Goal: Task Accomplishment & Management: Manage account settings

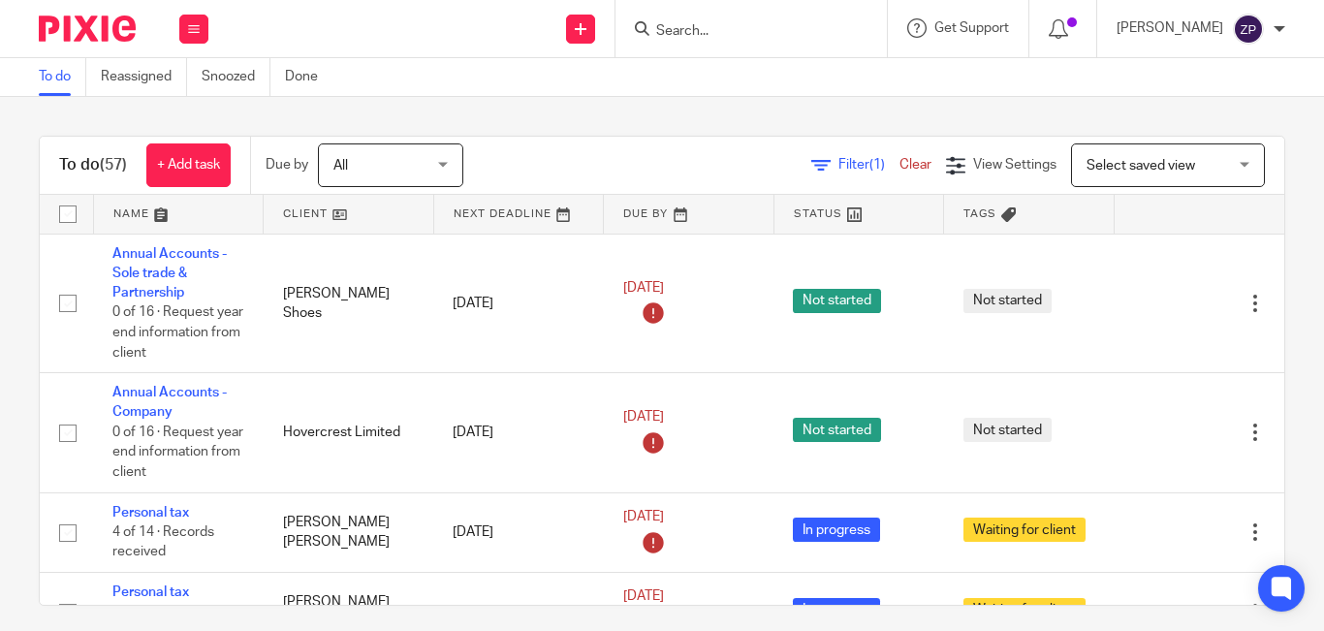
click at [828, 35] on input "Search" at bounding box center [741, 31] width 174 height 17
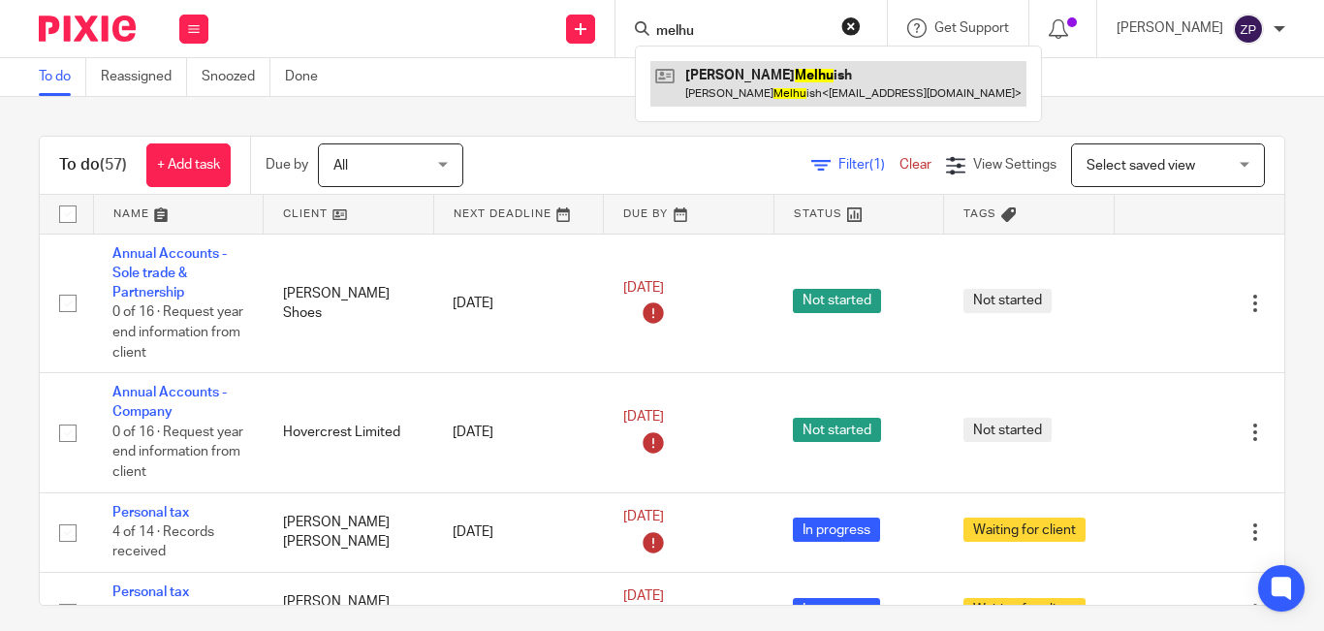
type input "melhu"
click at [793, 89] on link at bounding box center [838, 83] width 376 height 45
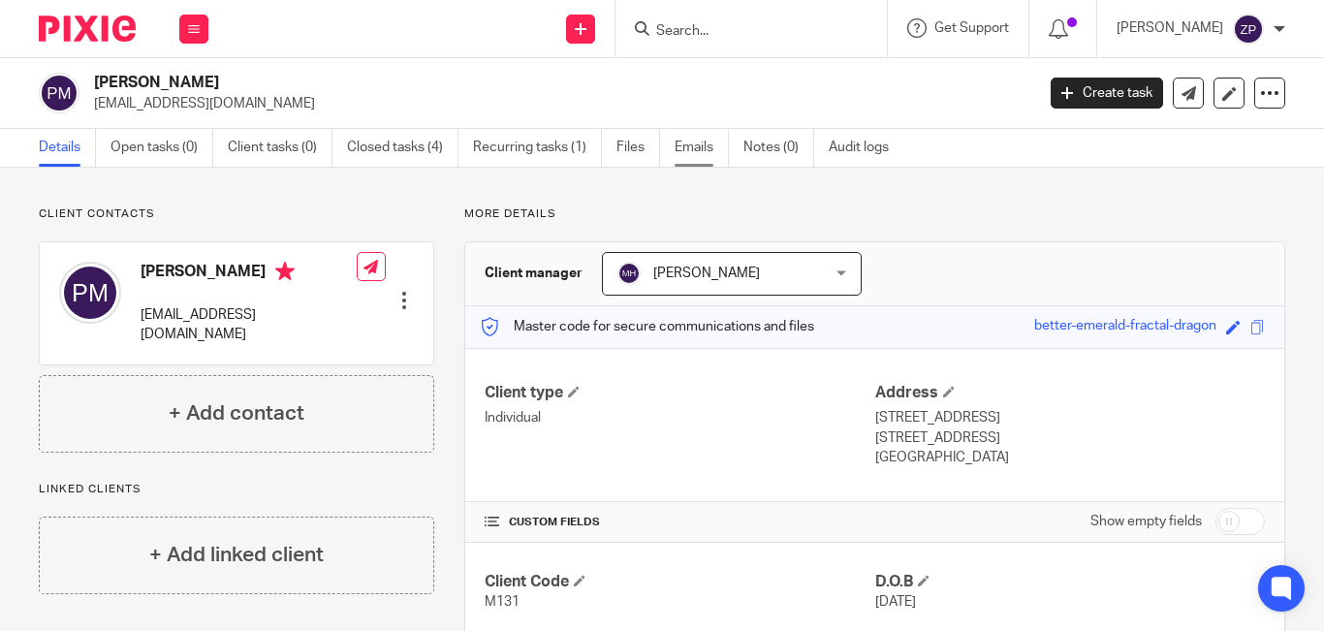
click at [706, 142] on link "Emails" at bounding box center [701, 148] width 54 height 38
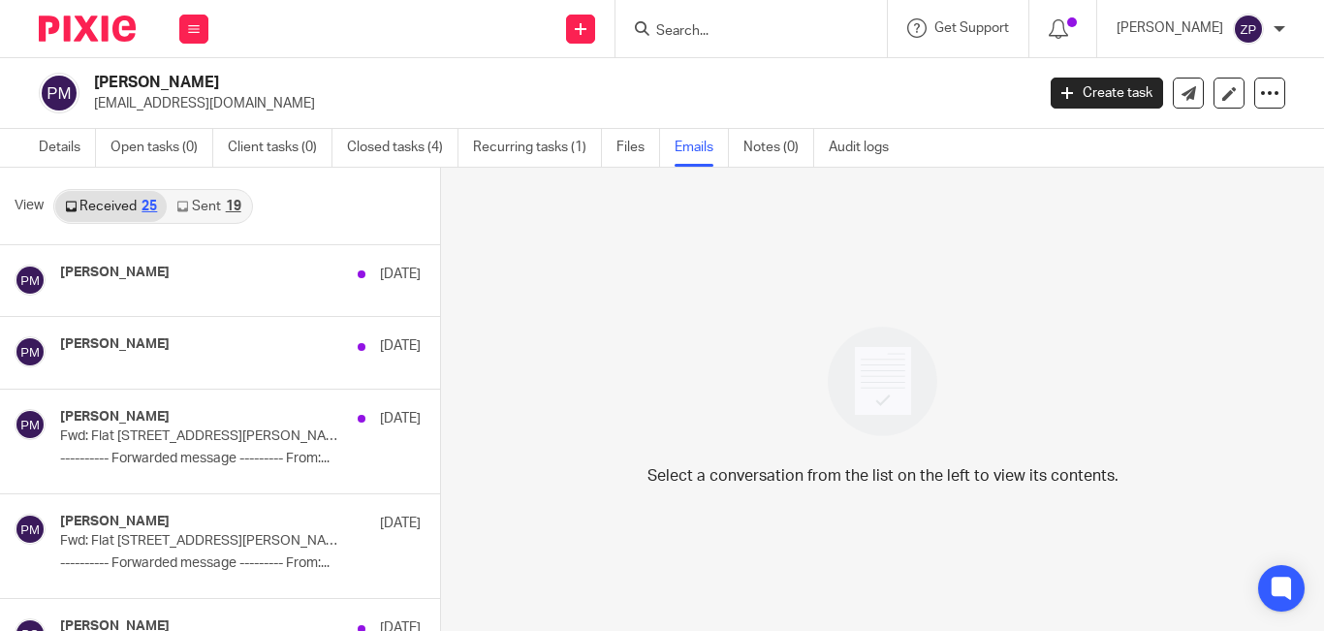
click at [204, 211] on link "Sent 19" at bounding box center [208, 206] width 83 height 31
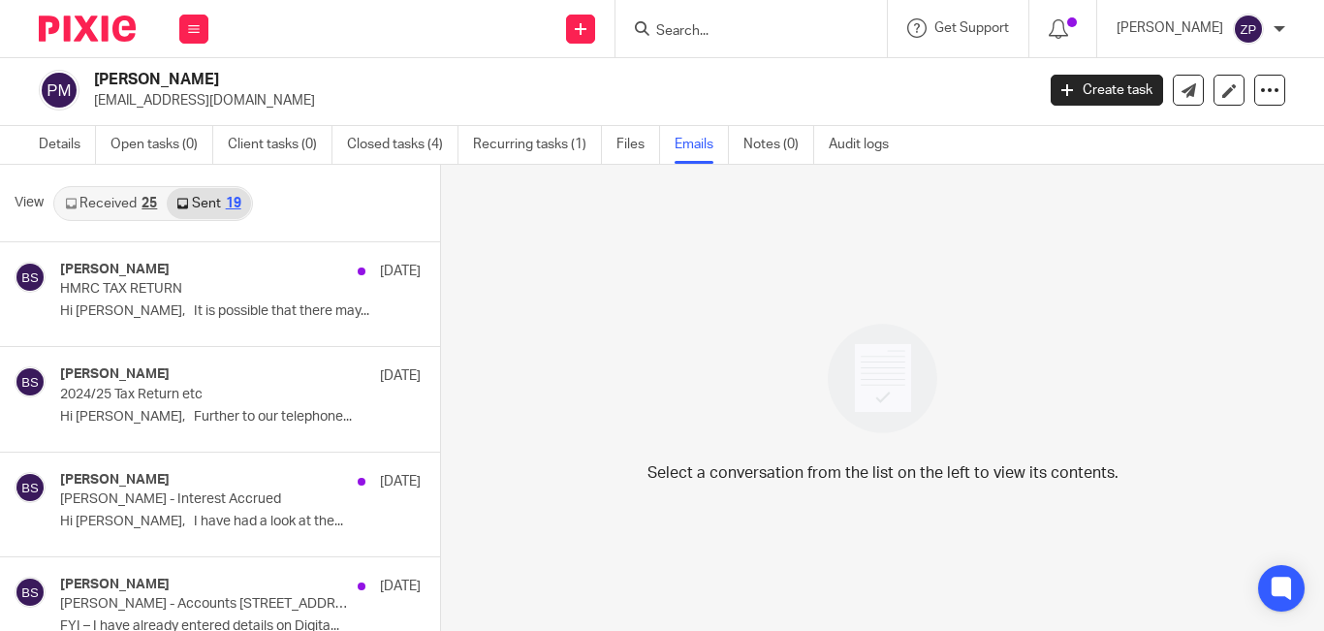
click at [99, 204] on link "Received 25" at bounding box center [110, 203] width 111 height 31
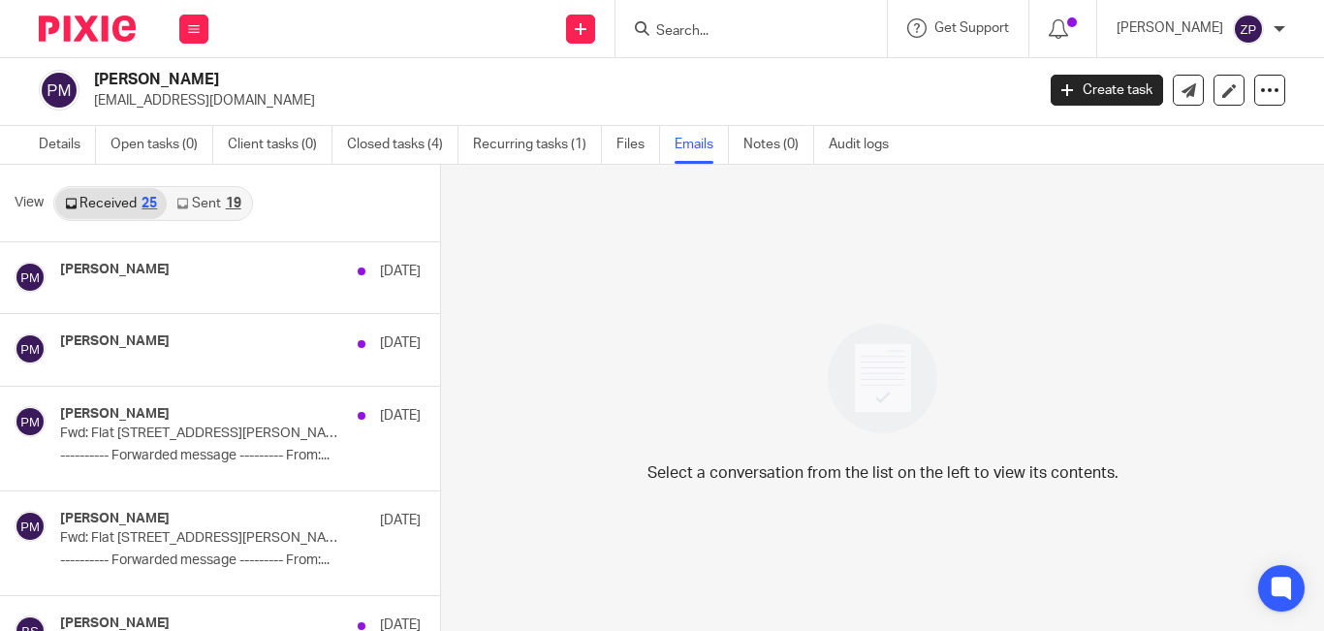
click at [109, 38] on img at bounding box center [87, 29] width 97 height 26
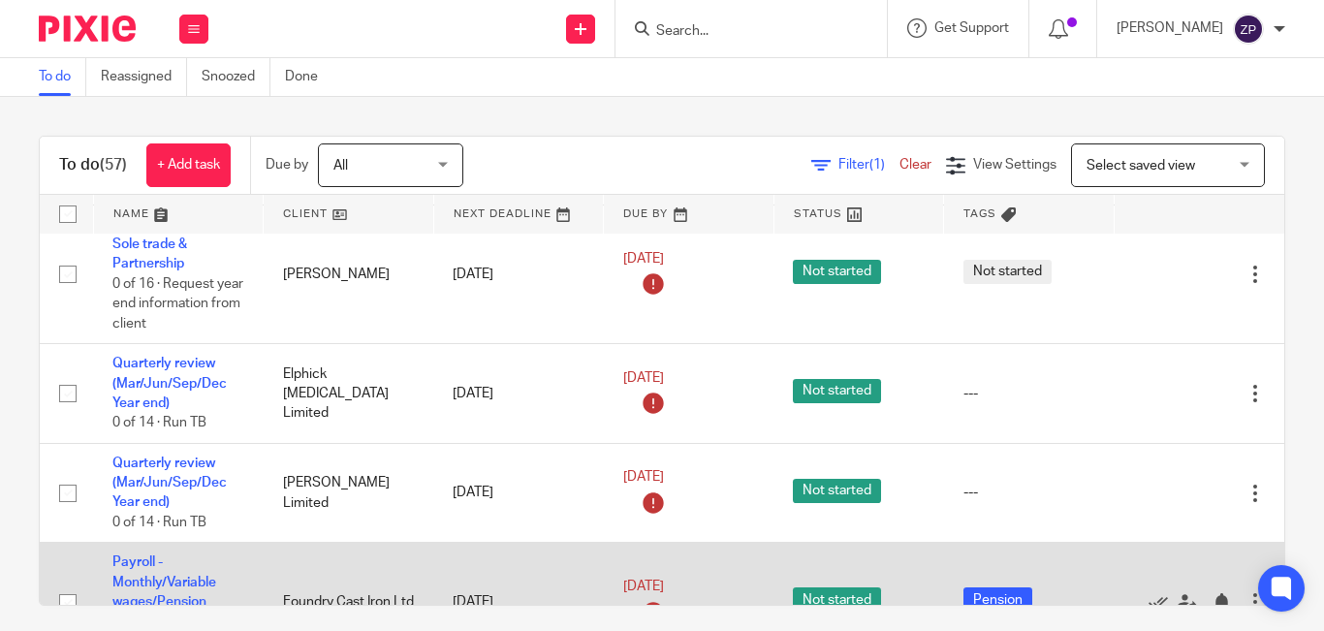
scroll to position [2289, 0]
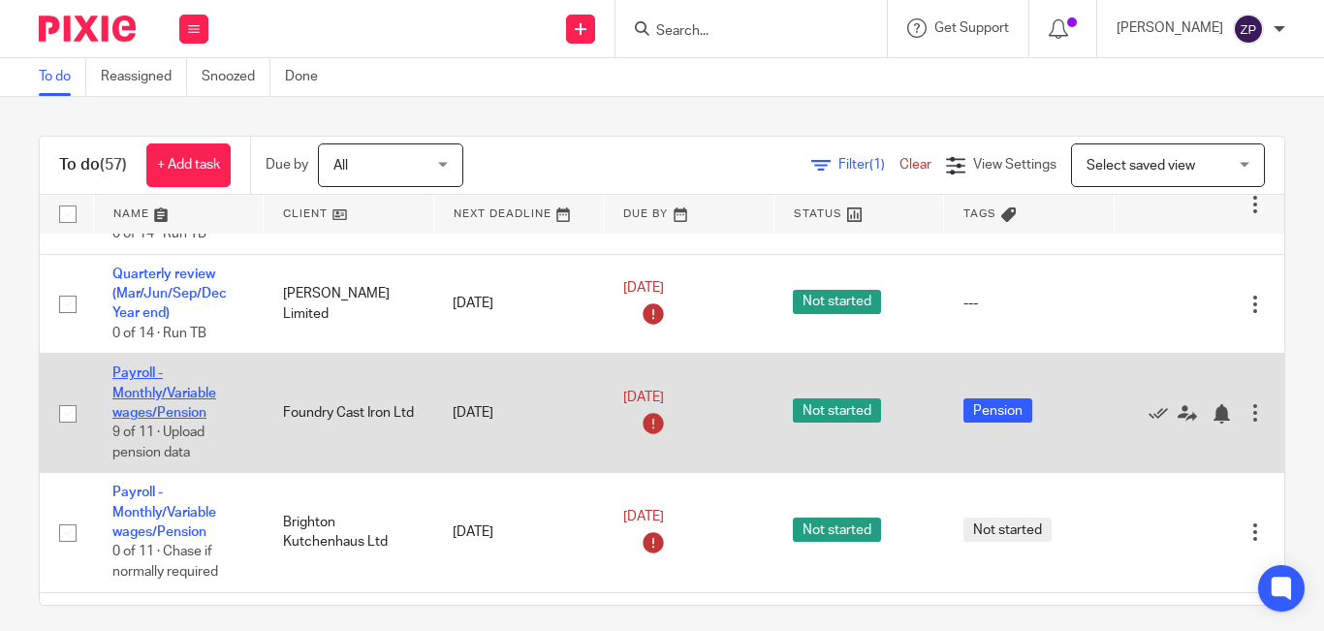
click at [161, 370] on link "Payroll - Monthly/Variable wages/Pension" at bounding box center [164, 392] width 104 height 53
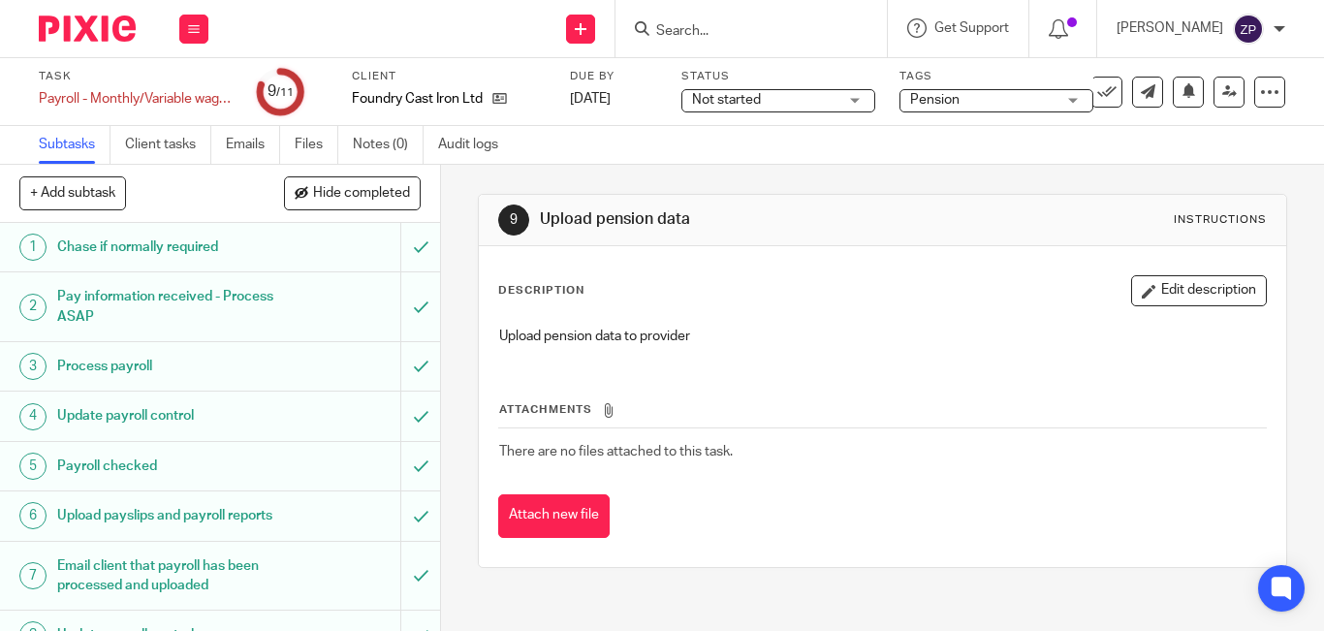
scroll to position [199, 0]
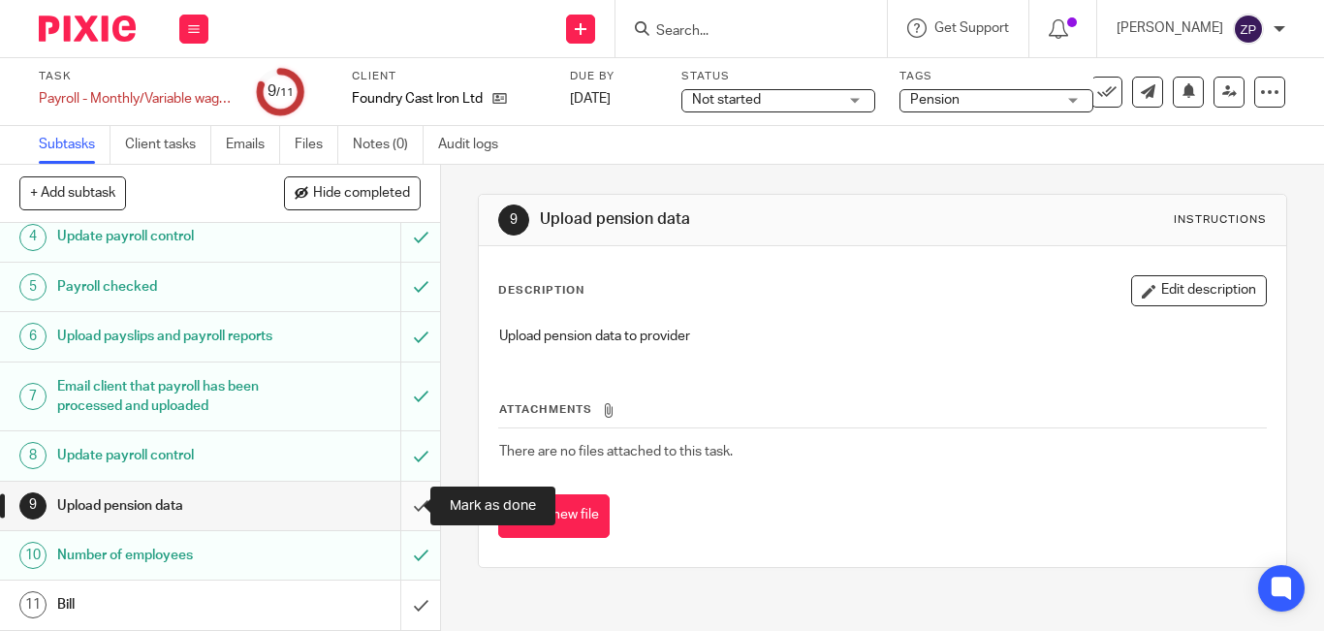
click at [408, 500] on input "submit" at bounding box center [220, 506] width 440 height 48
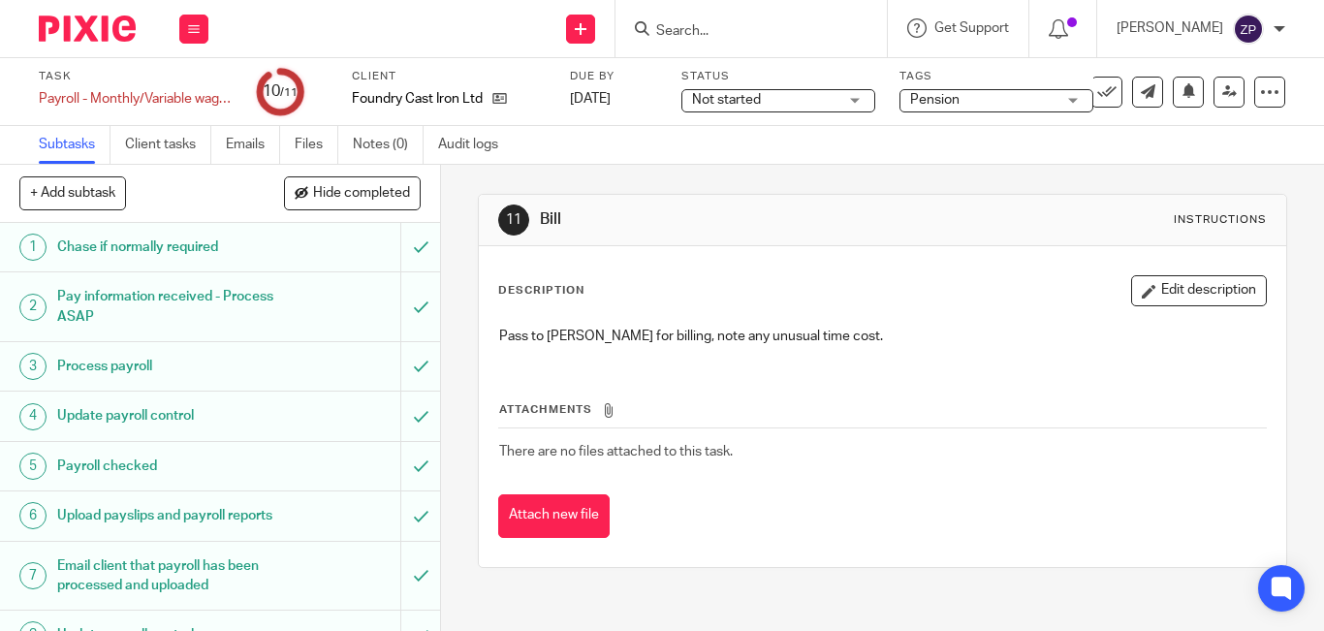
click at [1000, 103] on span "Pension" at bounding box center [982, 100] width 145 height 20
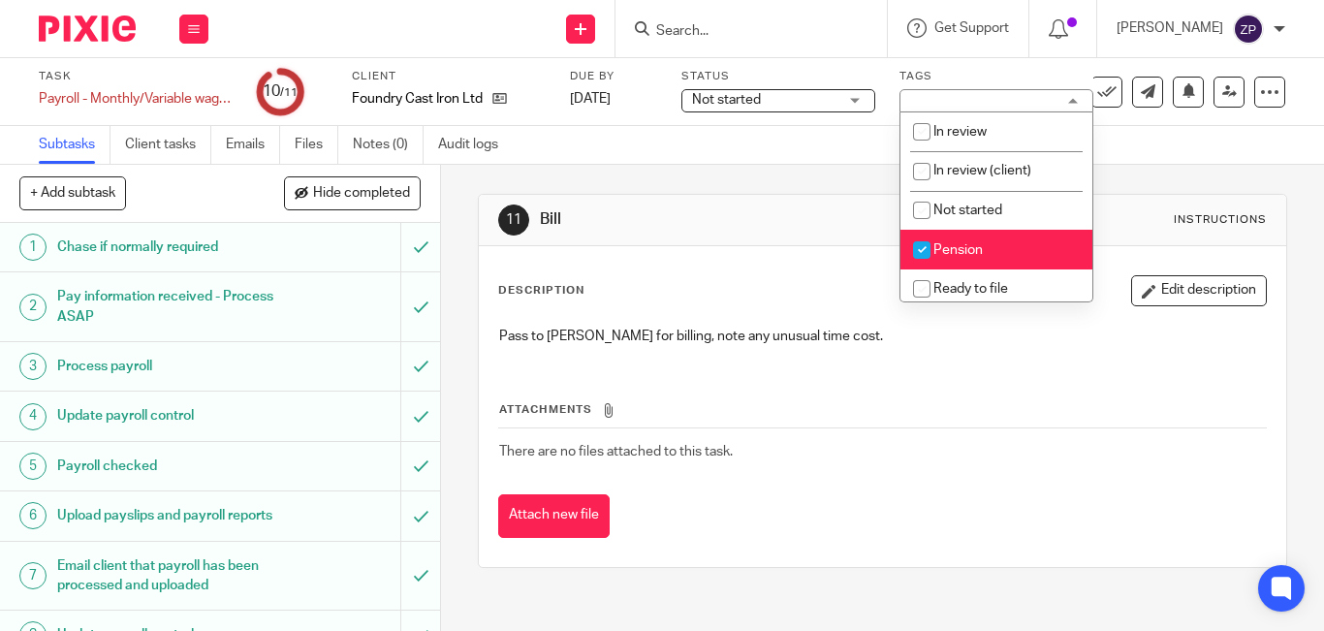
click at [978, 246] on span "Pension" at bounding box center [957, 250] width 49 height 14
checkbox input "false"
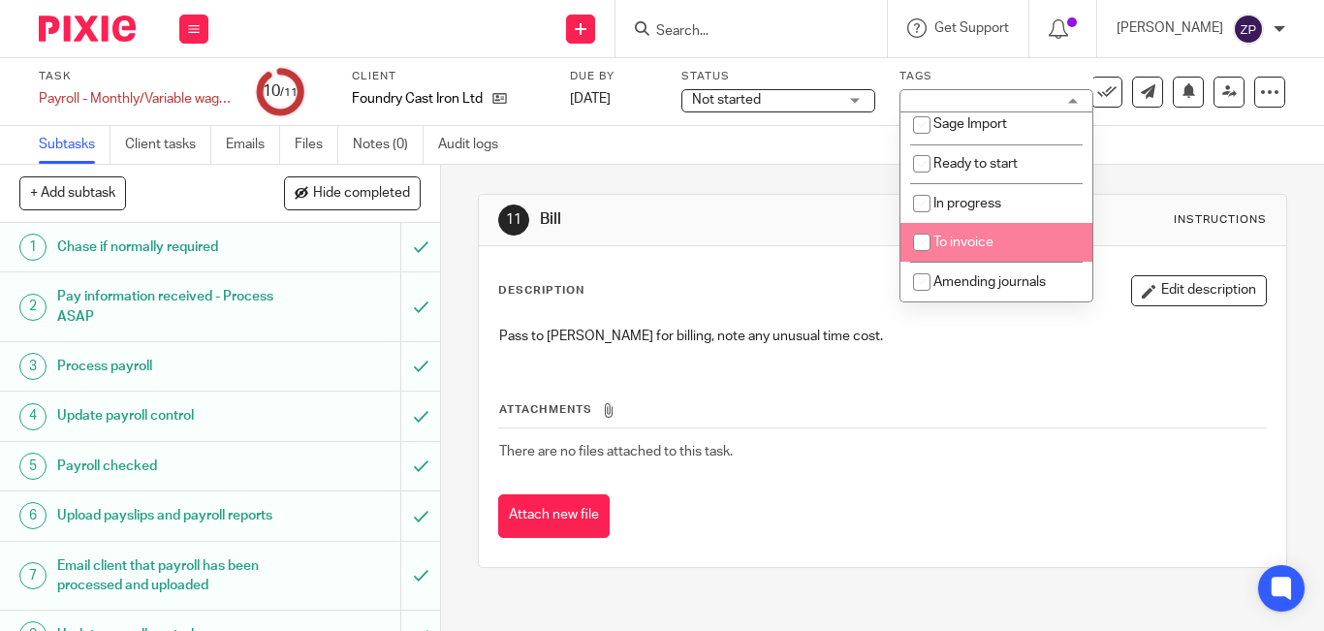
click at [970, 242] on span "To invoice" at bounding box center [963, 242] width 60 height 14
checkbox input "true"
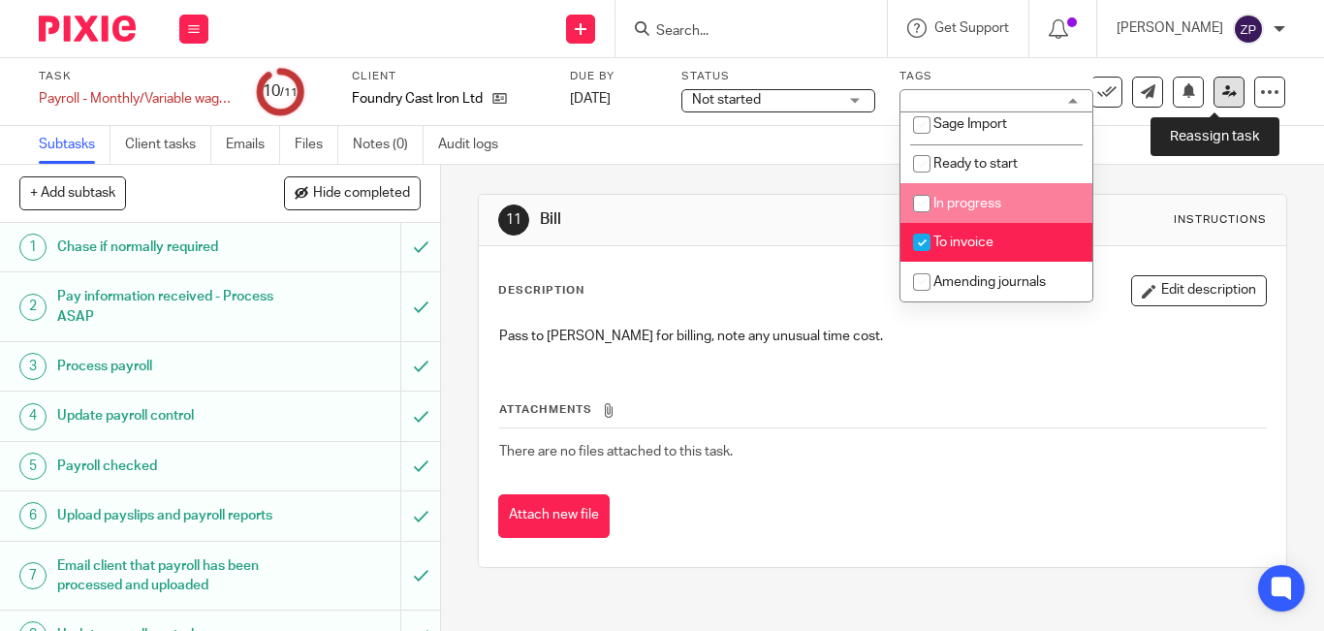
click at [1213, 105] on link at bounding box center [1228, 92] width 31 height 31
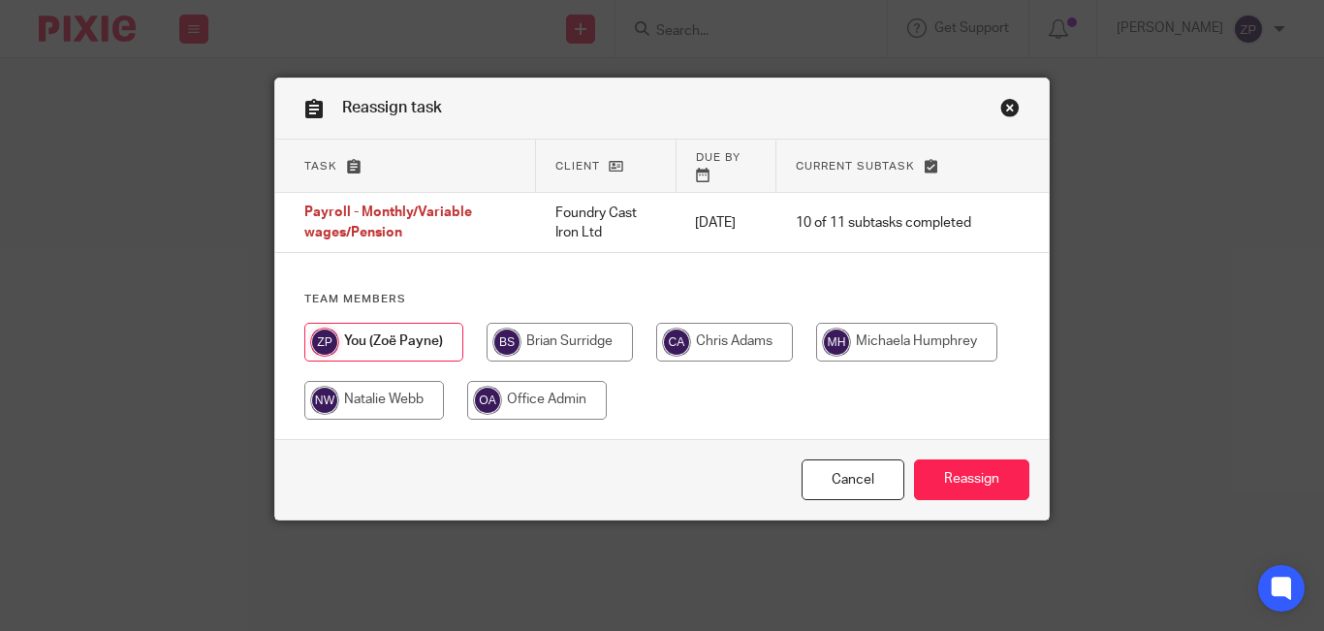
click at [544, 335] on input "radio" at bounding box center [559, 342] width 146 height 39
radio input "true"
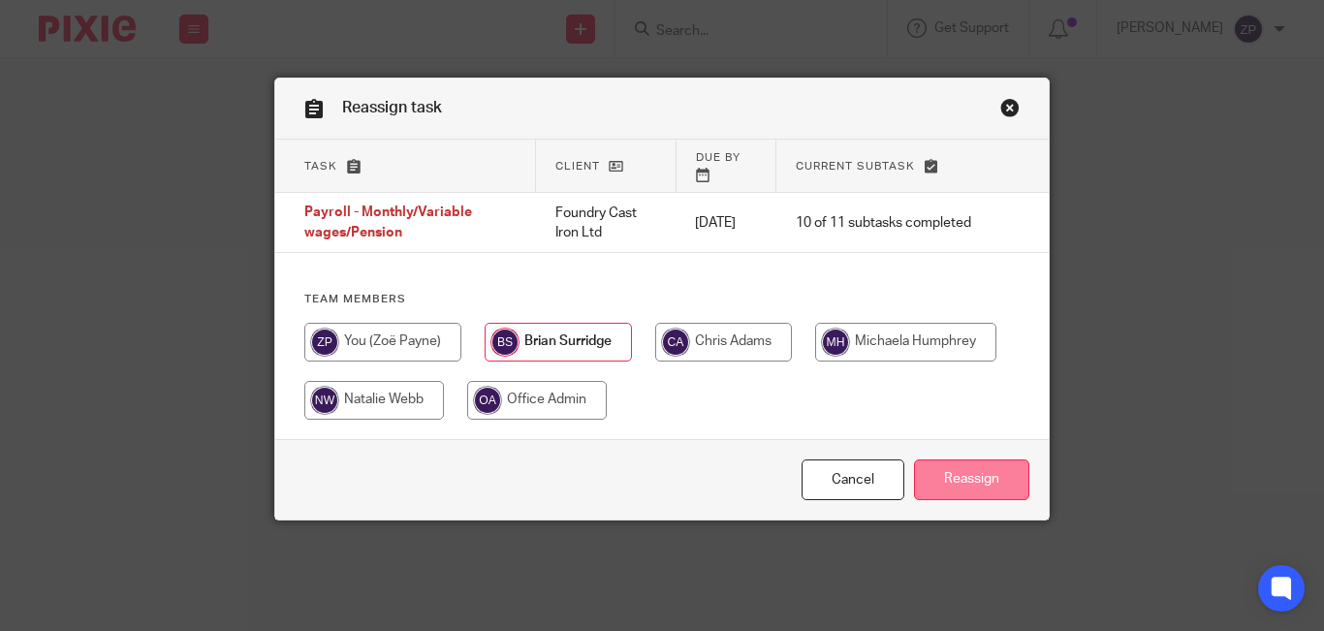
click at [951, 463] on input "Reassign" at bounding box center [971, 480] width 115 height 42
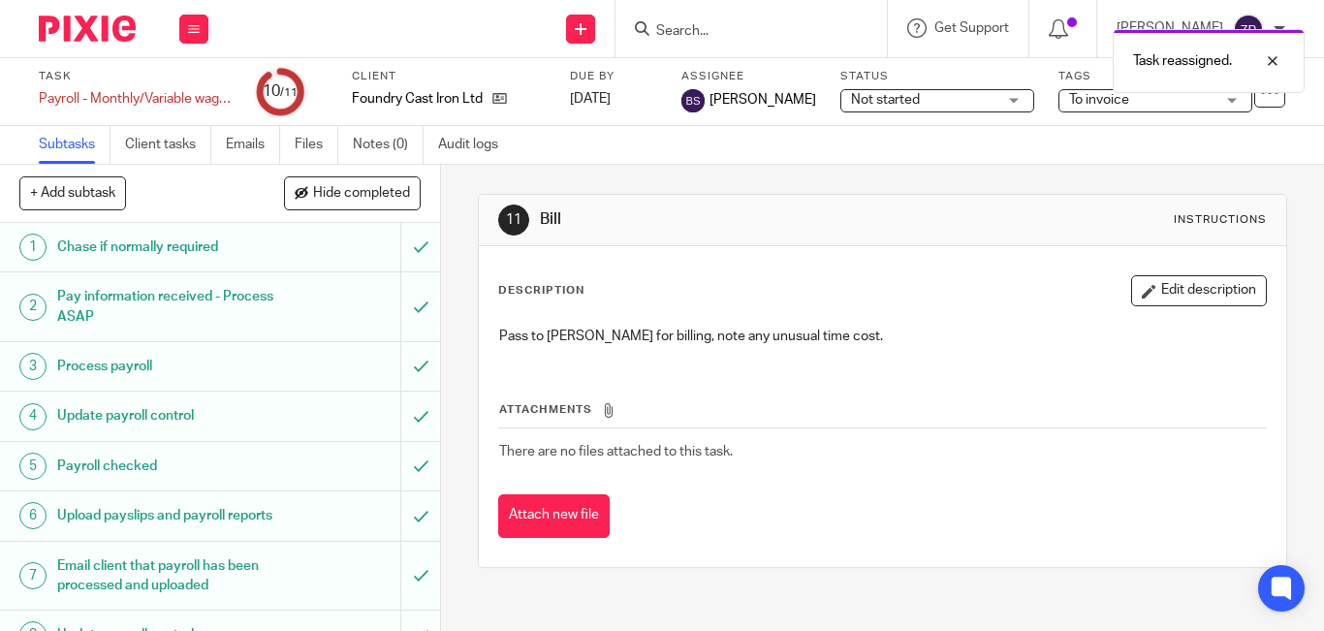
click at [86, 17] on img at bounding box center [87, 29] width 97 height 26
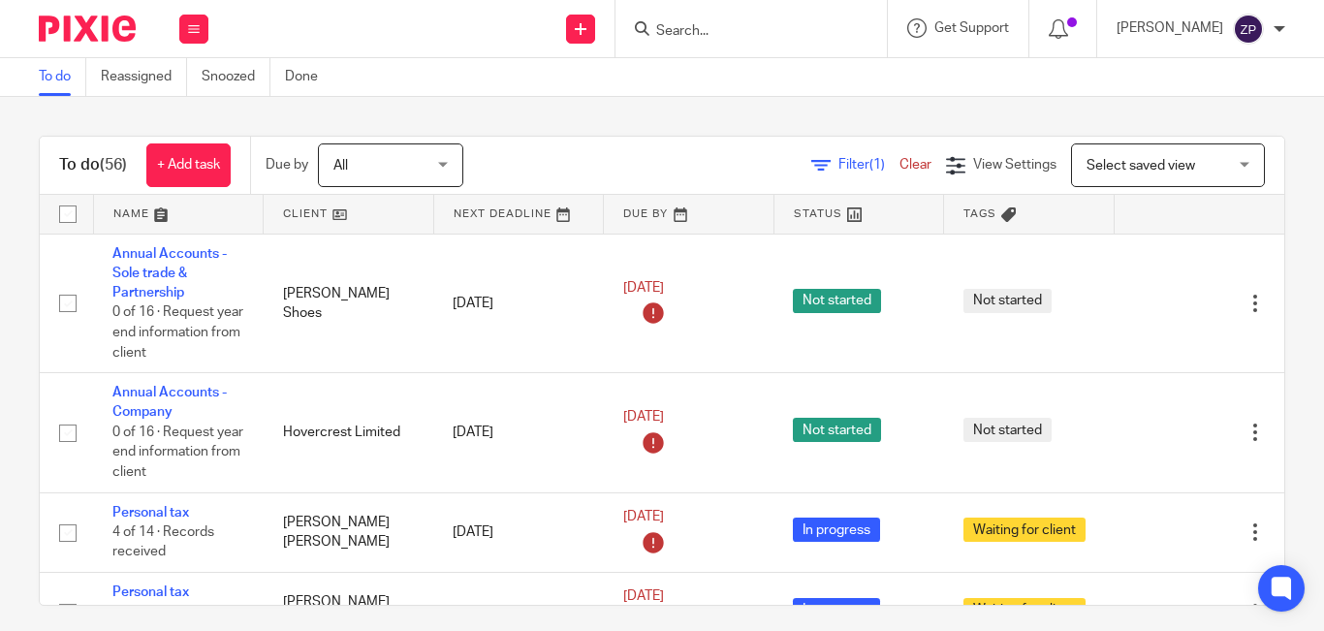
click at [582, 139] on div "To do (56) + Add task Due by All All Today Tomorrow This week Next week This mo…" at bounding box center [662, 166] width 1244 height 58
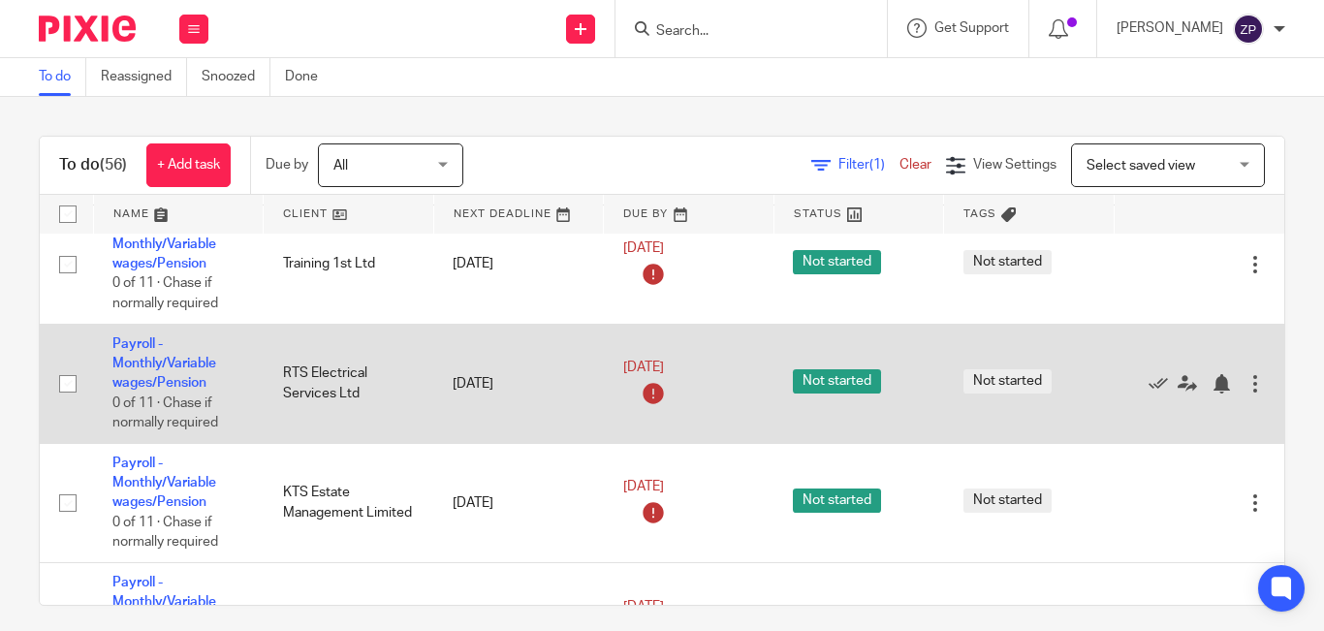
scroll to position [2579, 0]
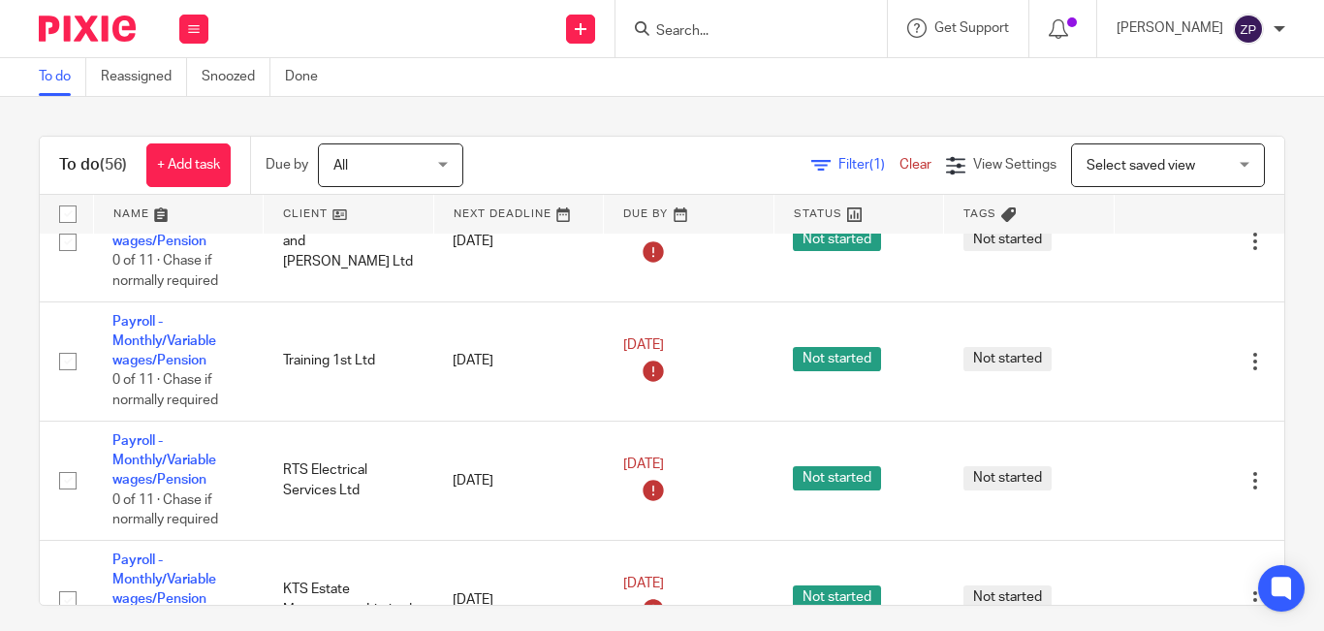
click at [535, 114] on div "To do (56) + Add task Due by All All Today Tomorrow This week Next week This mo…" at bounding box center [662, 364] width 1324 height 534
click at [535, 117] on div "To do (56) + Add task Due by All All Today Tomorrow This week Next week This mo…" at bounding box center [662, 364] width 1324 height 534
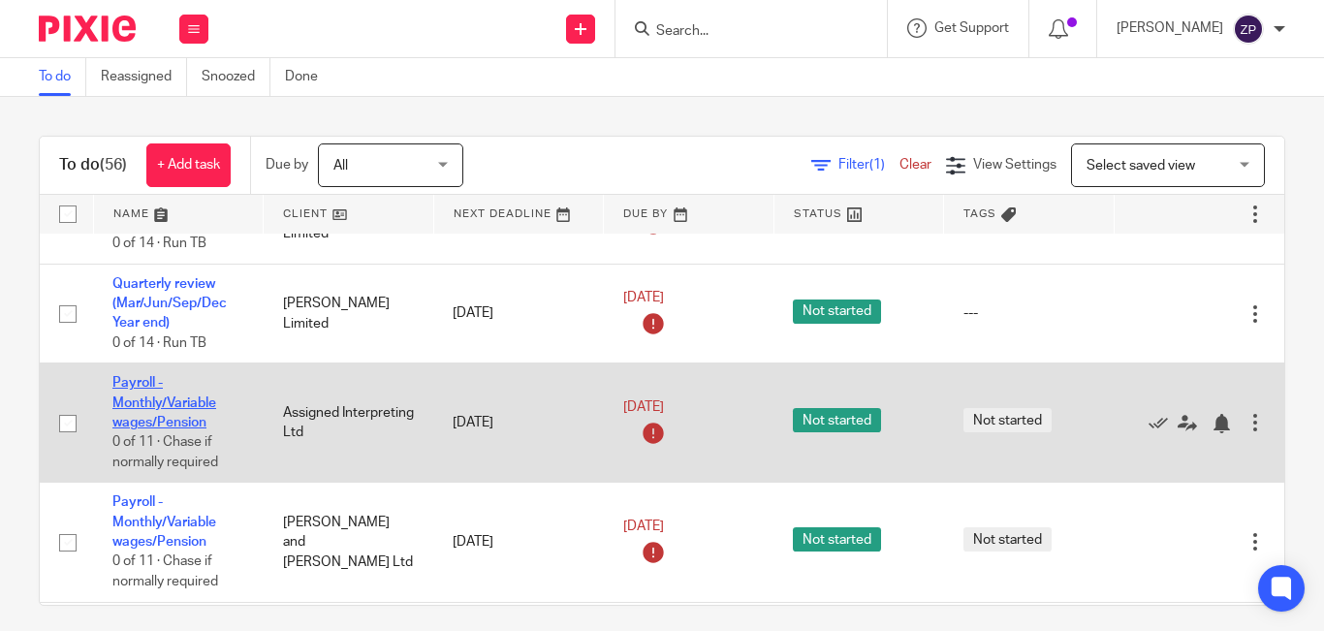
click at [147, 381] on link "Payroll - Monthly/Variable wages/Pension" at bounding box center [164, 402] width 104 height 53
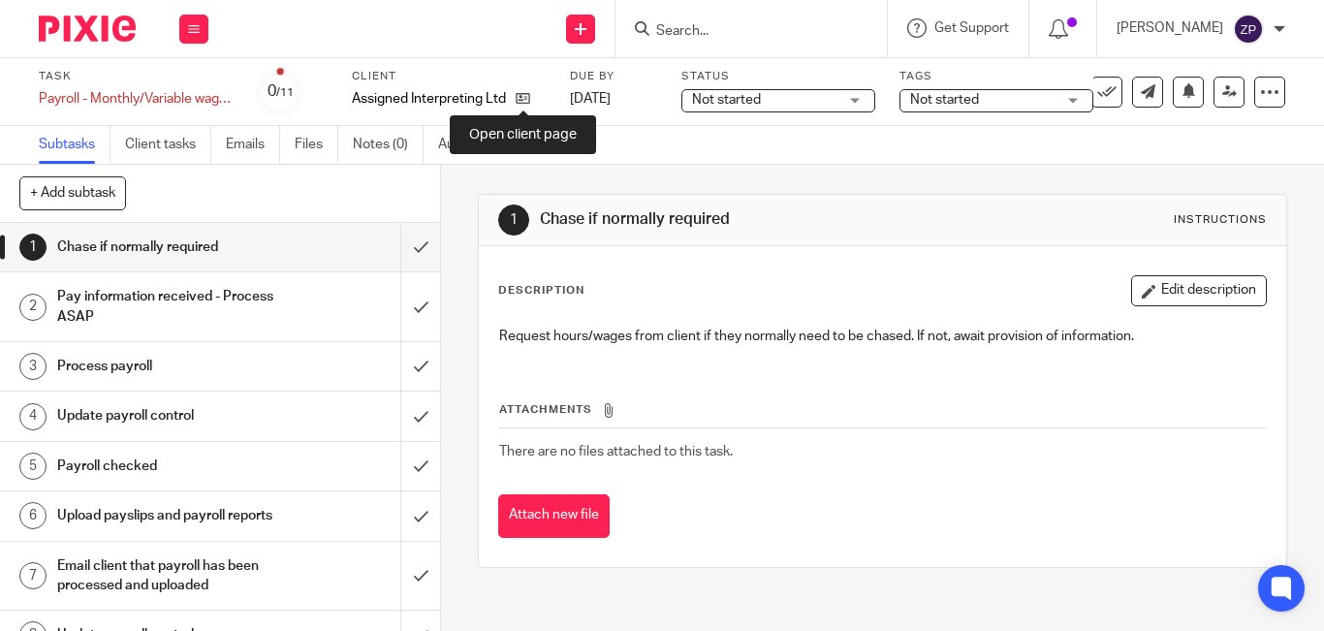
click at [523, 94] on icon at bounding box center [523, 98] width 15 height 15
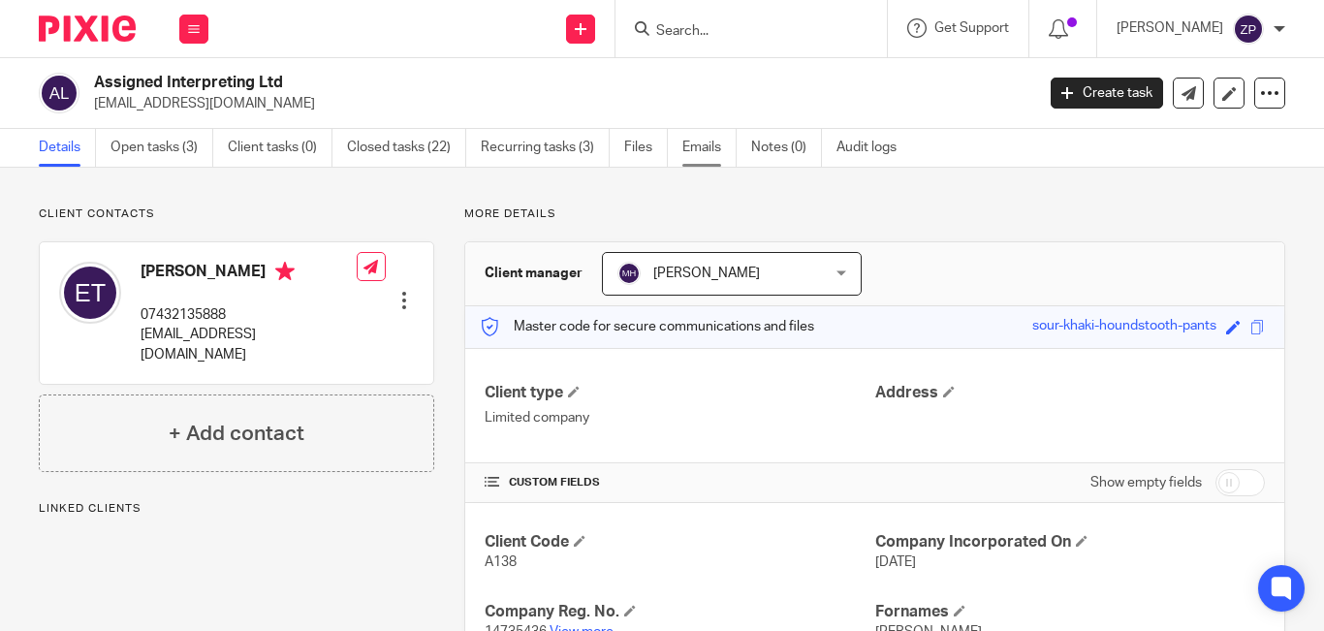
click at [695, 147] on link "Emails" at bounding box center [709, 148] width 54 height 38
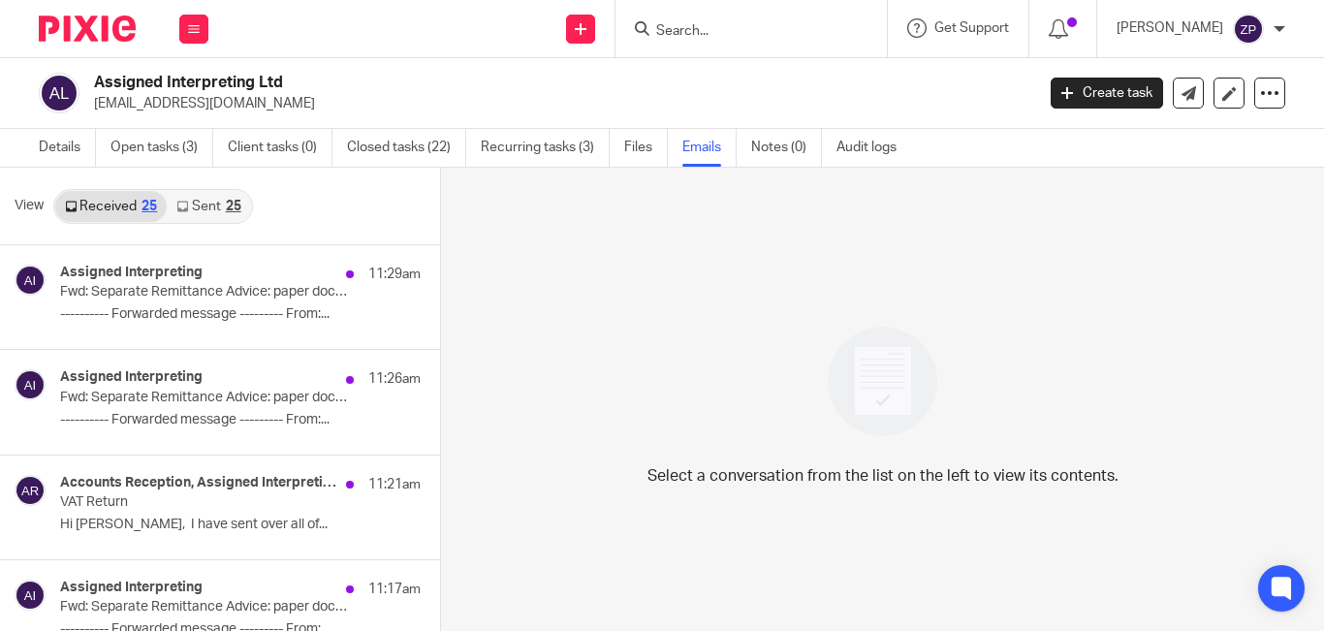
click at [200, 201] on link "Sent 25" at bounding box center [208, 206] width 83 height 31
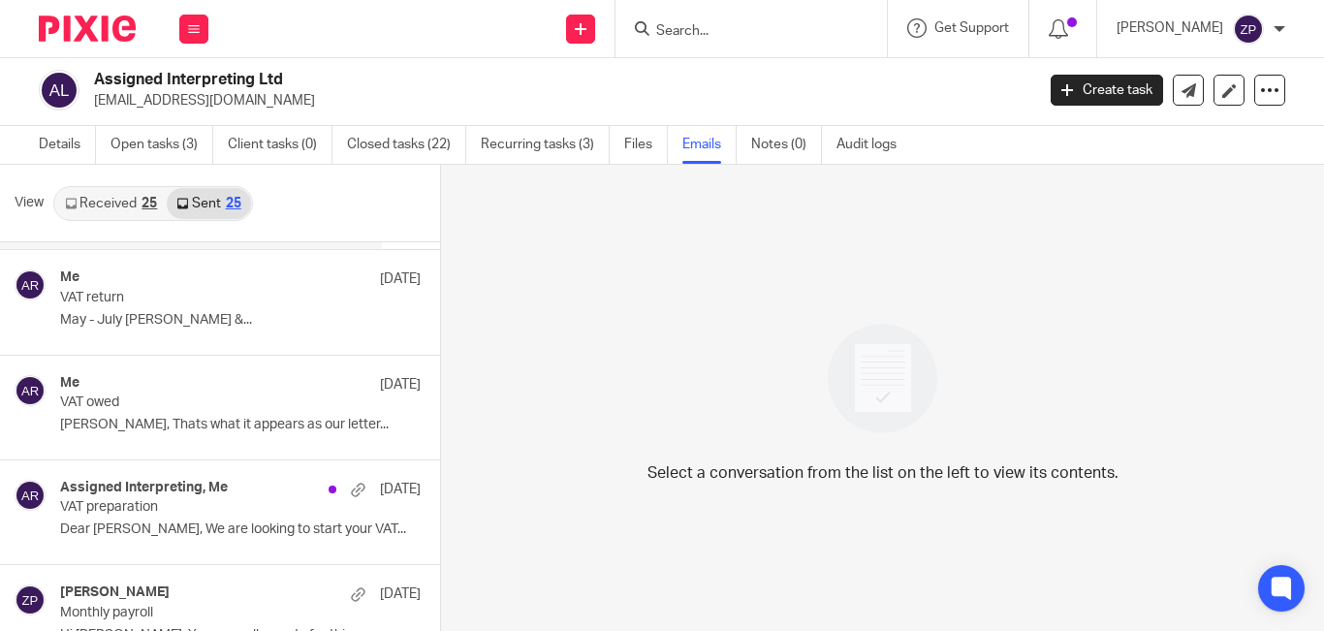
scroll to position [291, 0]
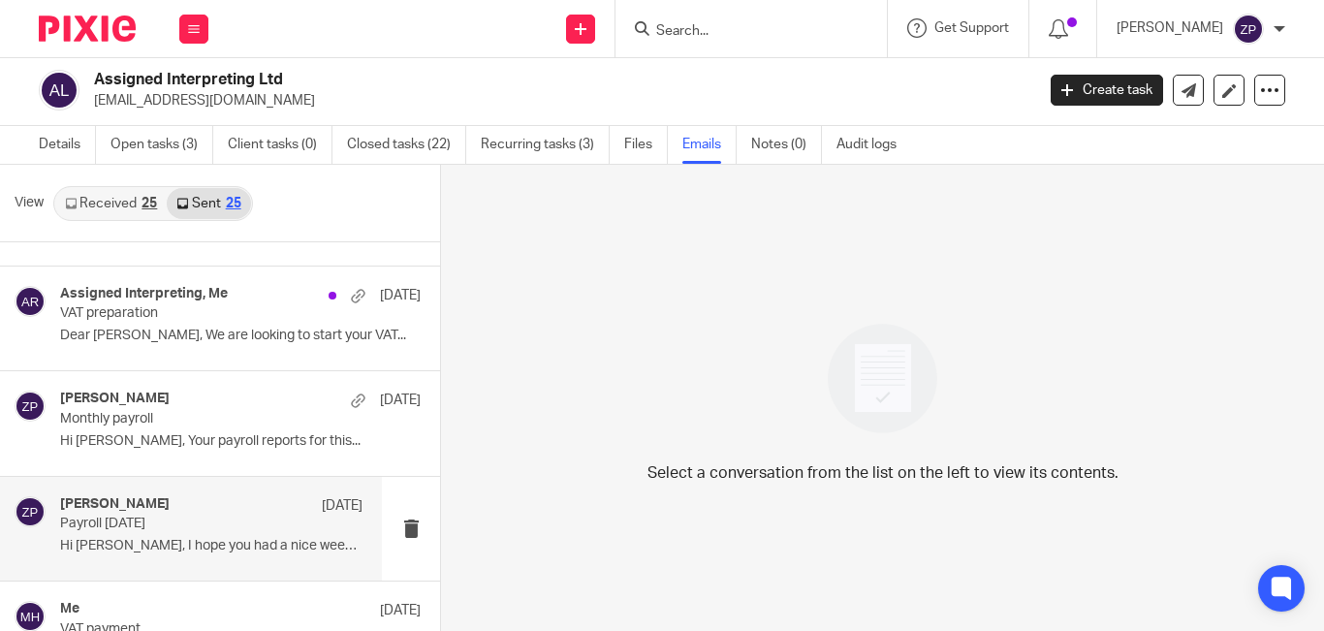
click at [160, 521] on p "Payroll July 2025" at bounding box center [181, 524] width 242 height 16
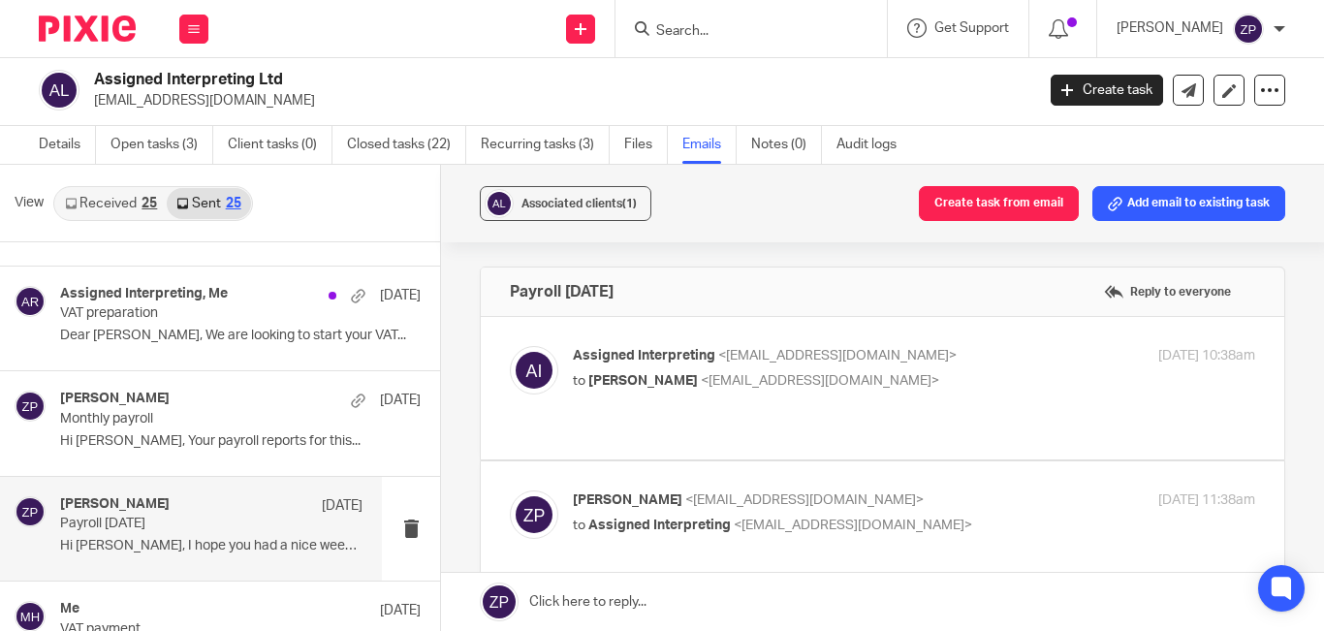
scroll to position [97, 0]
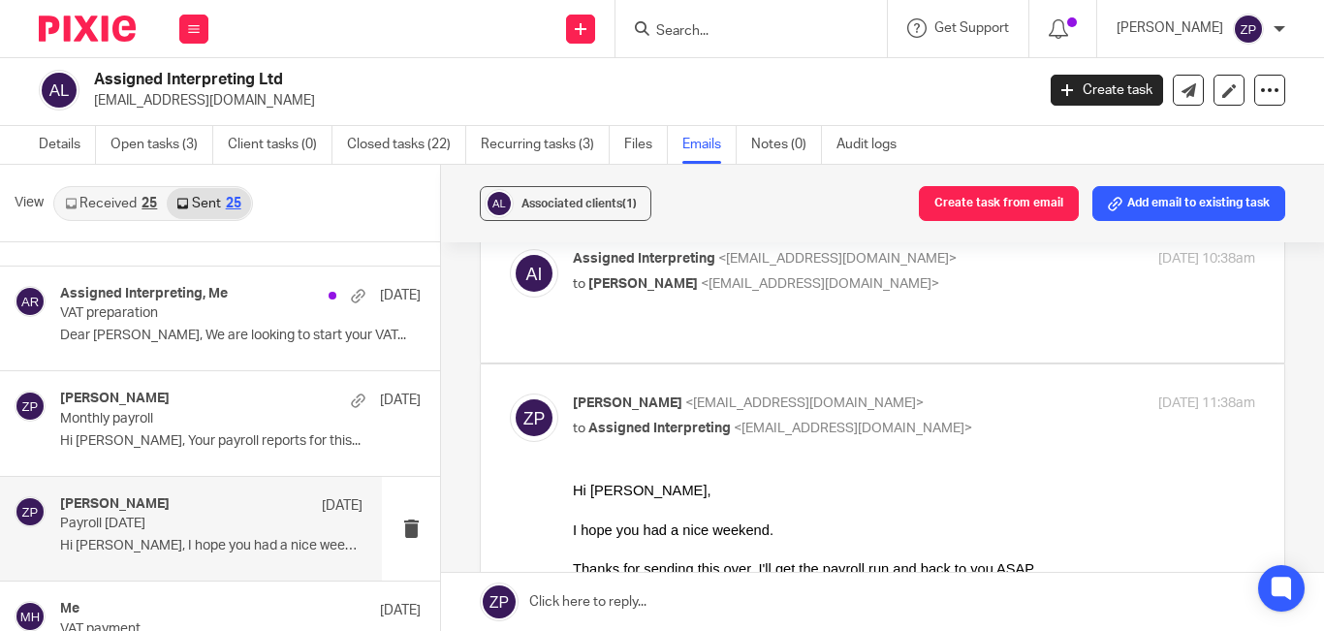
click at [712, 333] on label at bounding box center [882, 291] width 803 height 142
click at [510, 249] on input "checkbox" at bounding box center [509, 248] width 1 height 1
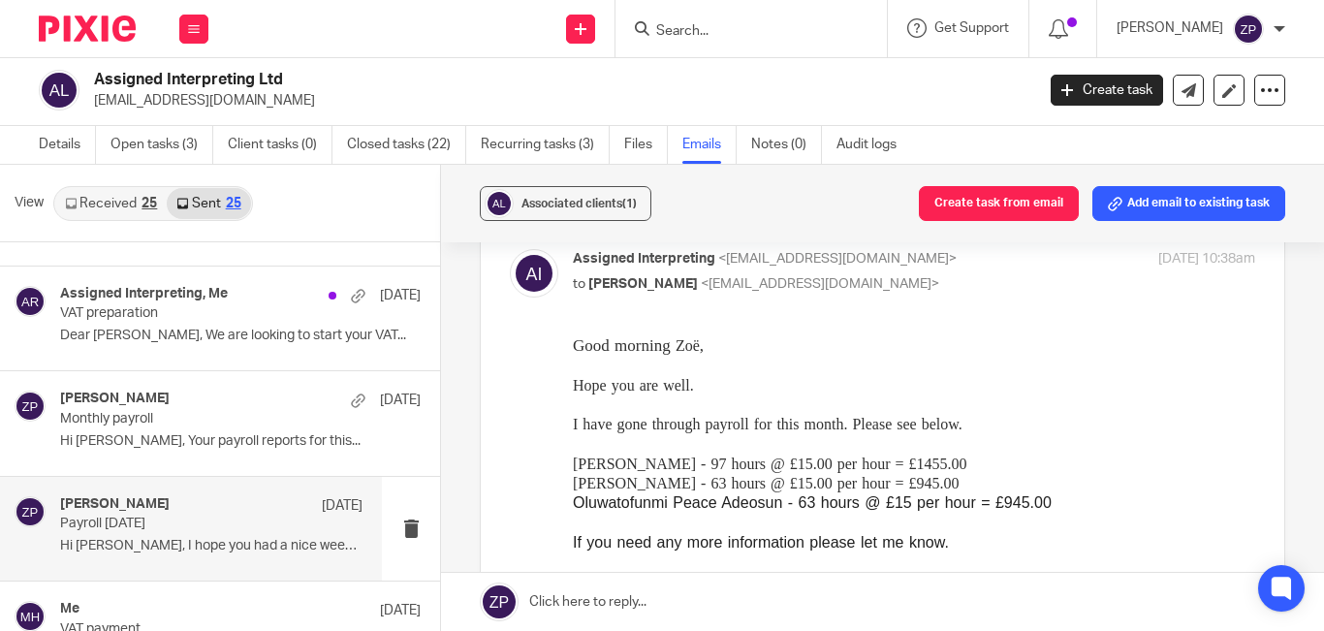
scroll to position [0, 0]
click at [934, 287] on p "to Zoe Payne <zoe@boldenandlong.co.uk>" at bounding box center [800, 284] width 454 height 20
checkbox input "false"
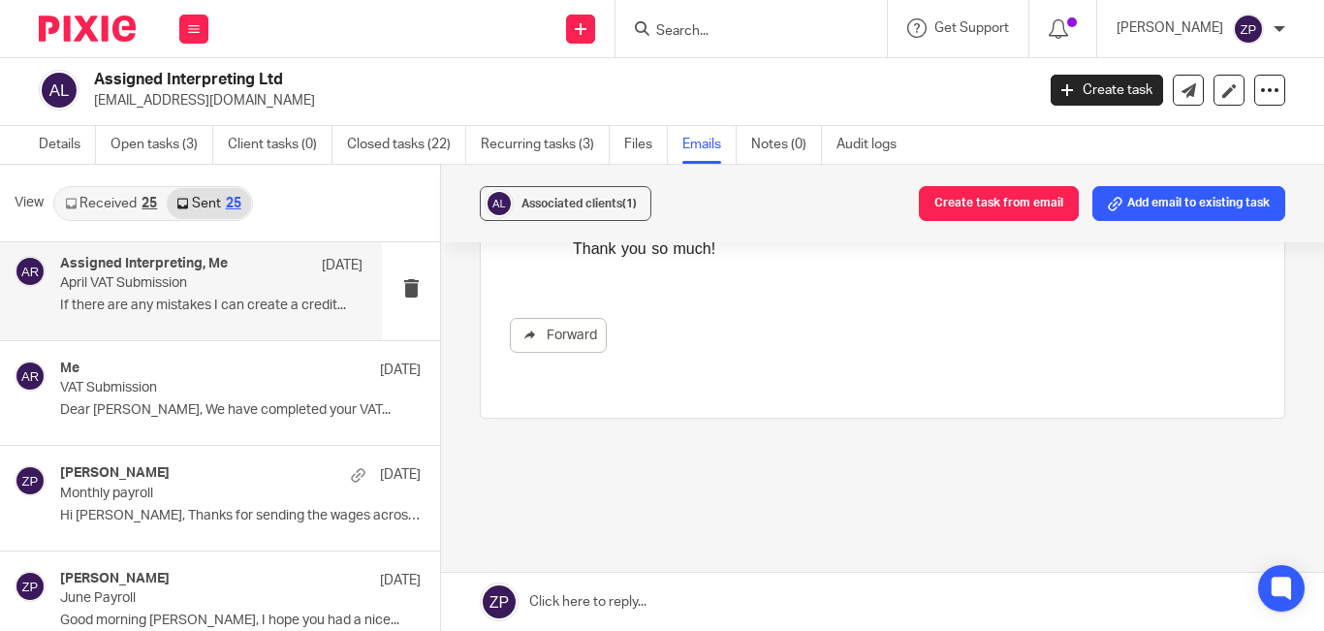
scroll to position [775, 0]
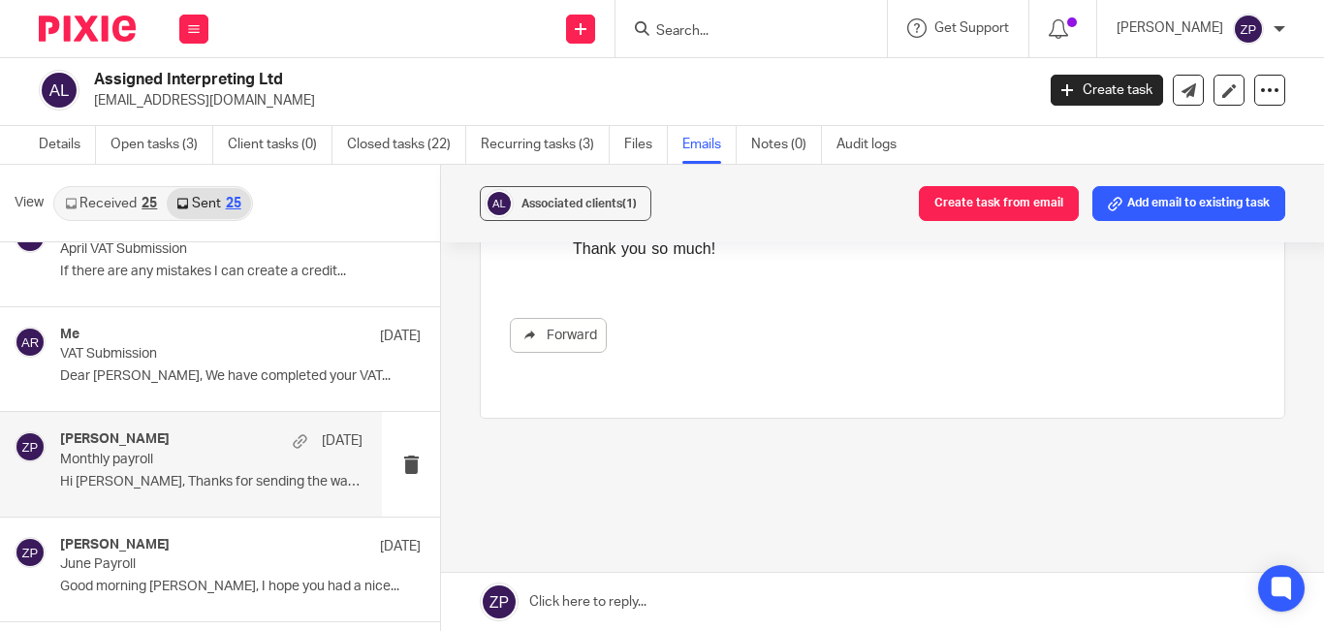
click at [207, 485] on p "Hi Emma, Thanks for sending the wages across...." at bounding box center [211, 482] width 302 height 16
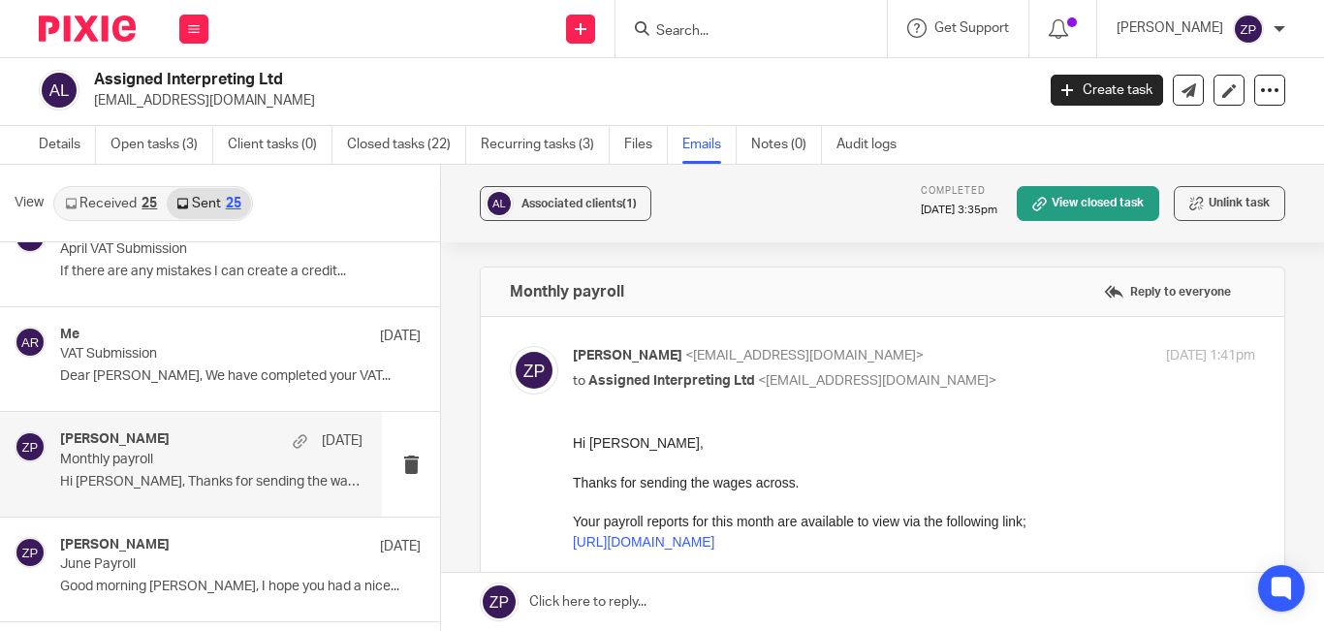
scroll to position [0, 0]
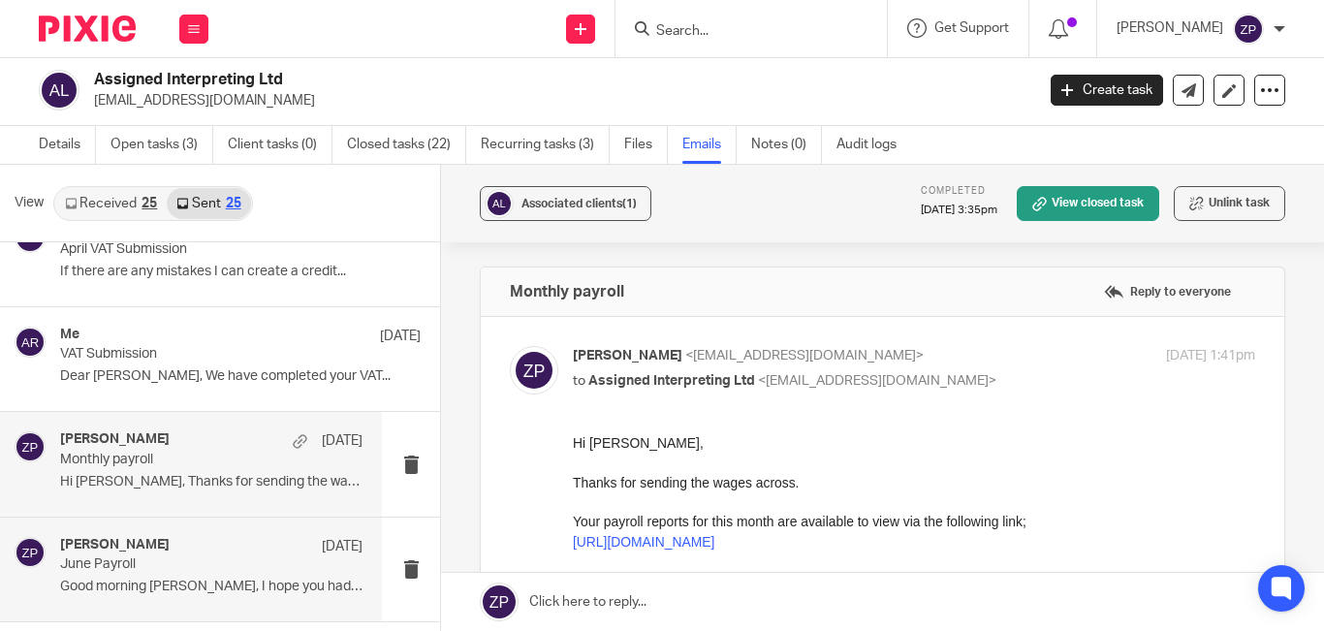
click at [203, 578] on p "Good morning Emma, I hope you had a nice..." at bounding box center [211, 586] width 302 height 16
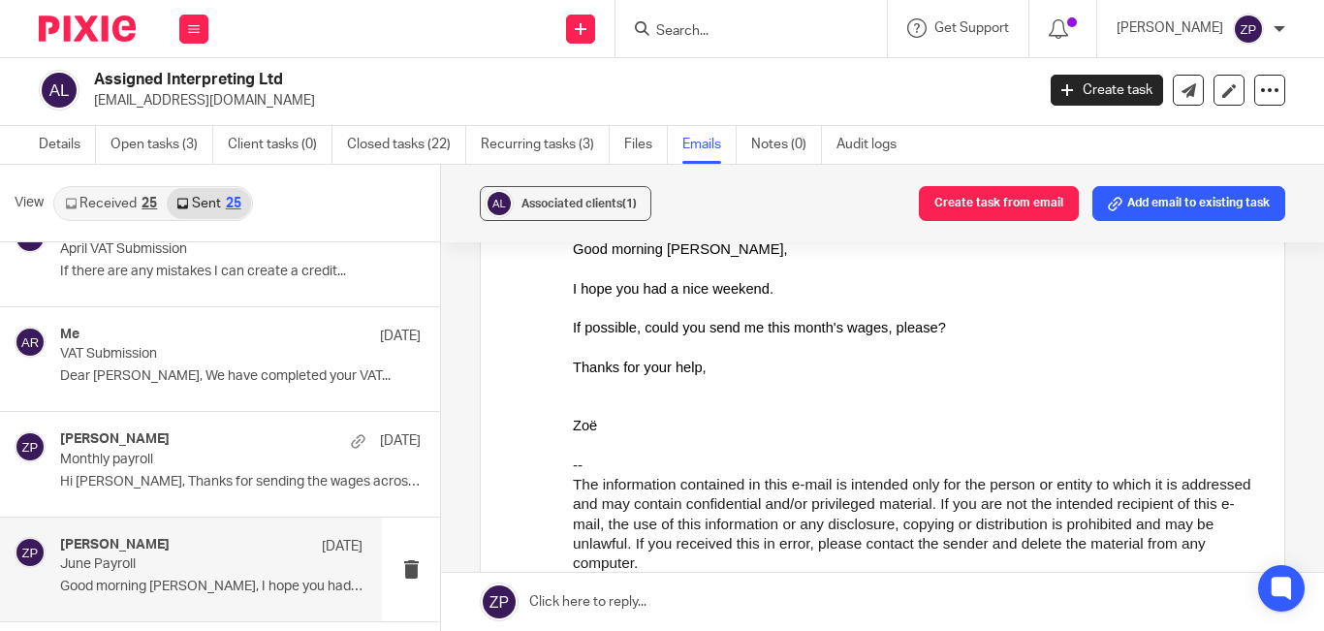
scroll to position [97, 0]
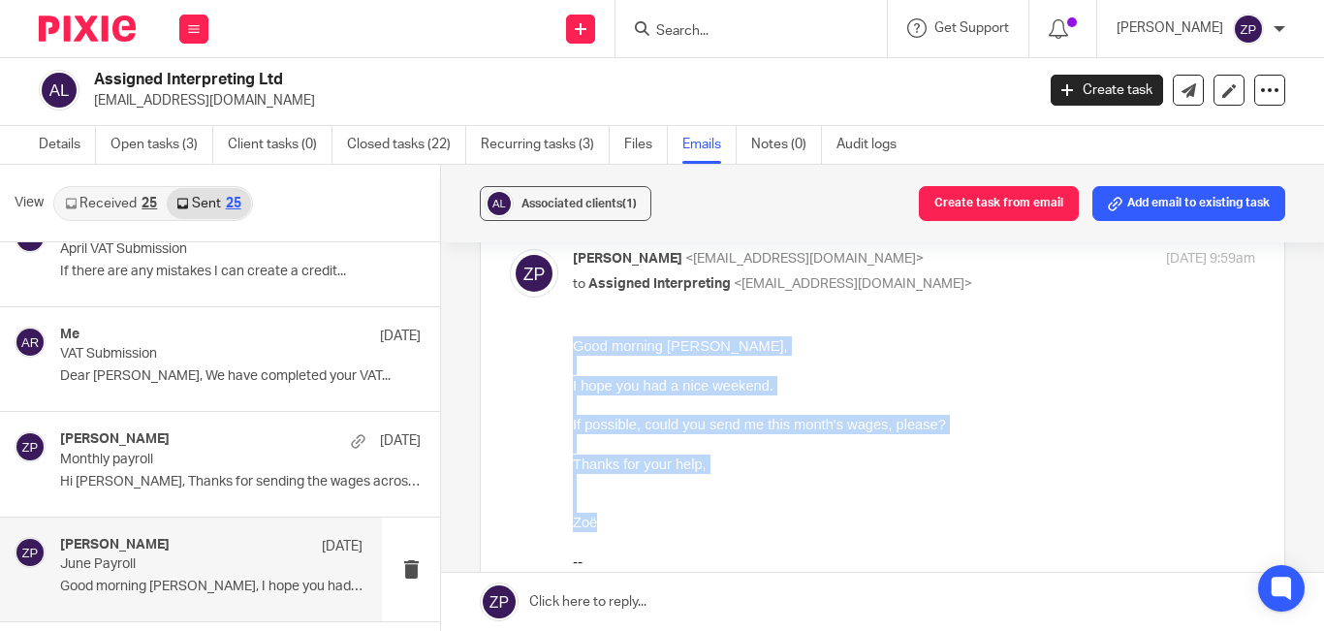
drag, startPoint x: 600, startPoint y: 521, endPoint x: 1102, endPoint y: 680, distance: 526.5
click html "Good morning Emma, I hope you had a nice weekend. If possible, could you send m…"
copy div "Good morning Emma, I hope you had a nice weekend. If possible, could you send m…"
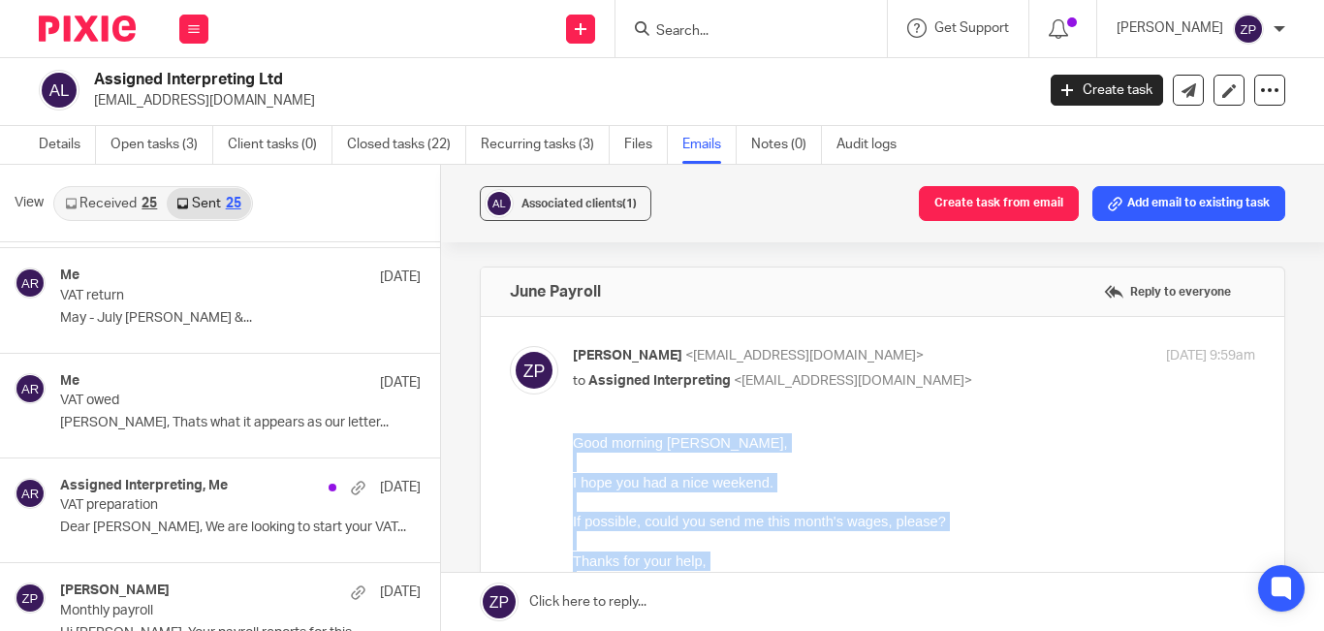
scroll to position [0, 0]
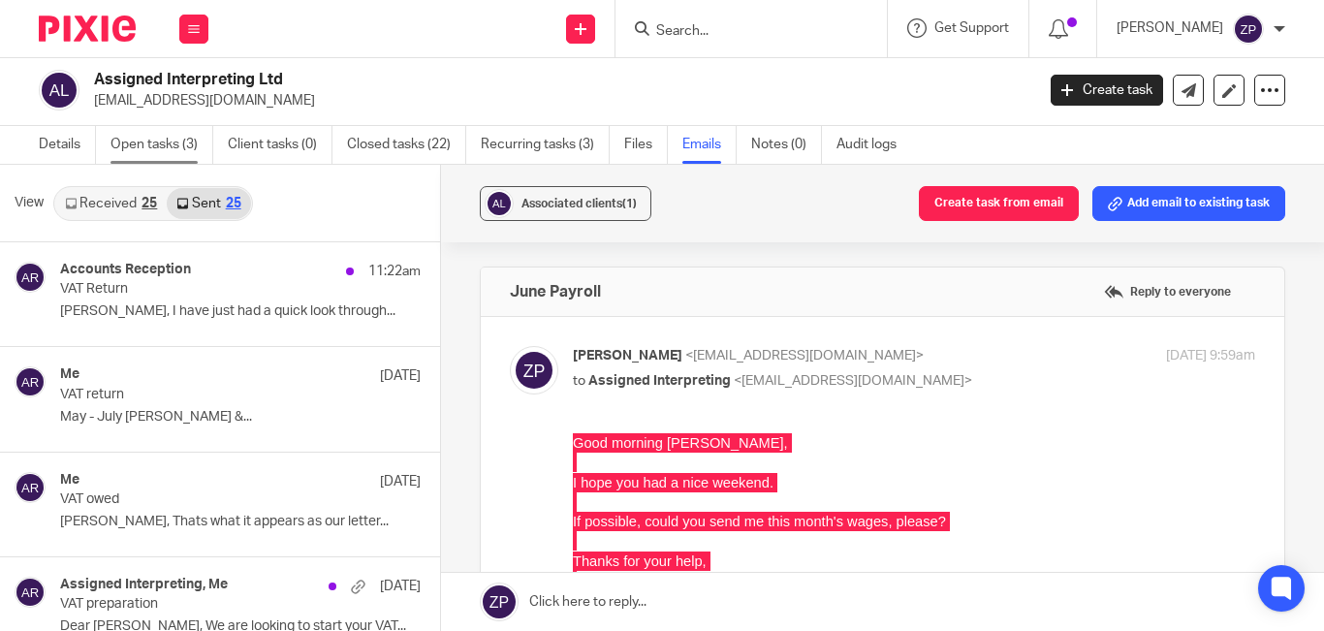
click at [147, 144] on link "Open tasks (3)" at bounding box center [161, 145] width 103 height 38
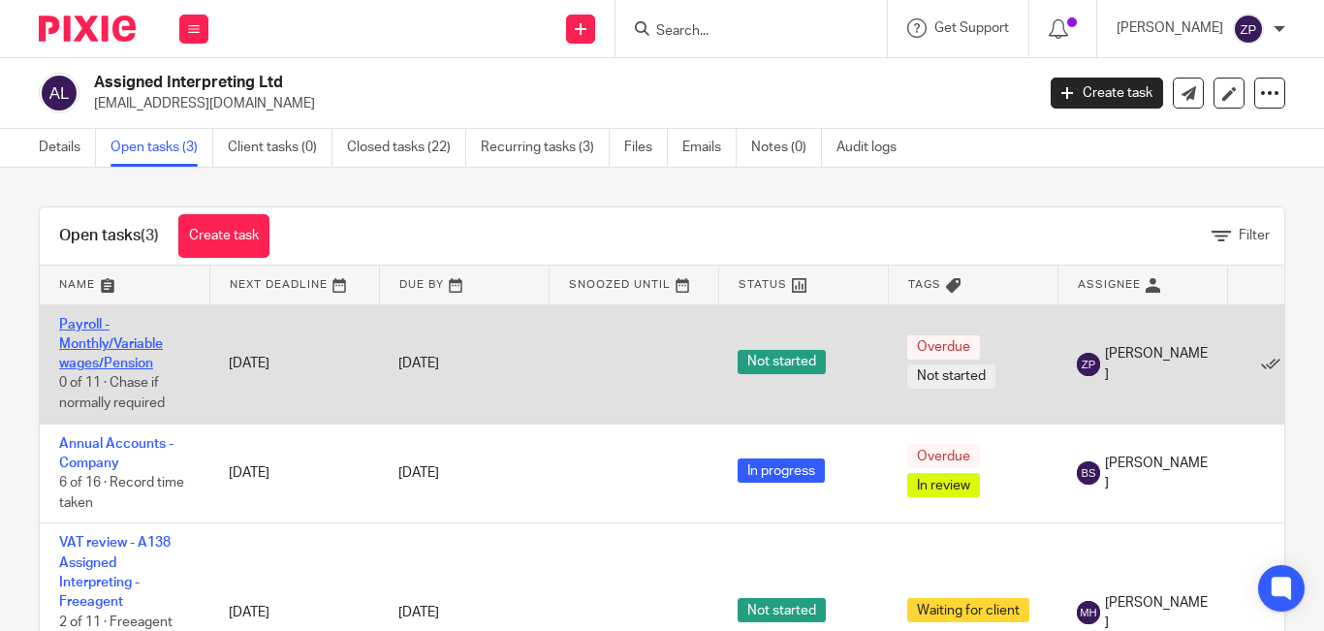
click at [111, 346] on link "Payroll - Monthly/Variable wages/Pension" at bounding box center [111, 344] width 104 height 53
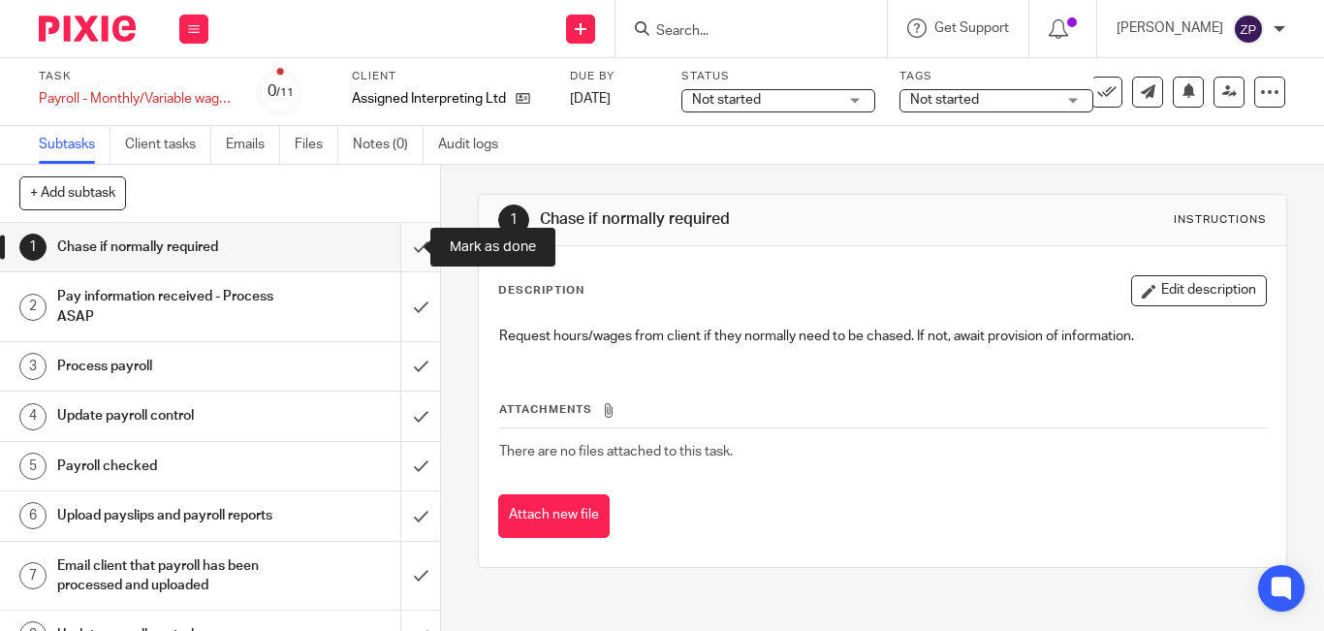
click at [401, 250] on input "submit" at bounding box center [220, 247] width 440 height 48
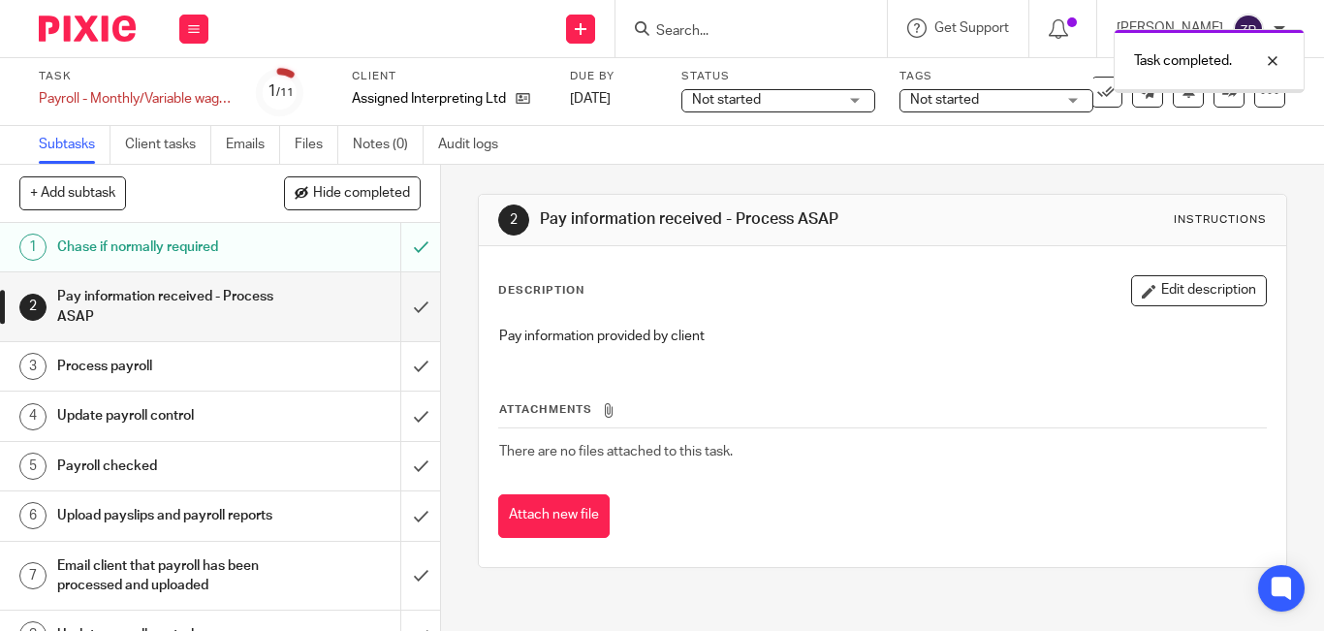
click at [125, 40] on img at bounding box center [87, 29] width 97 height 26
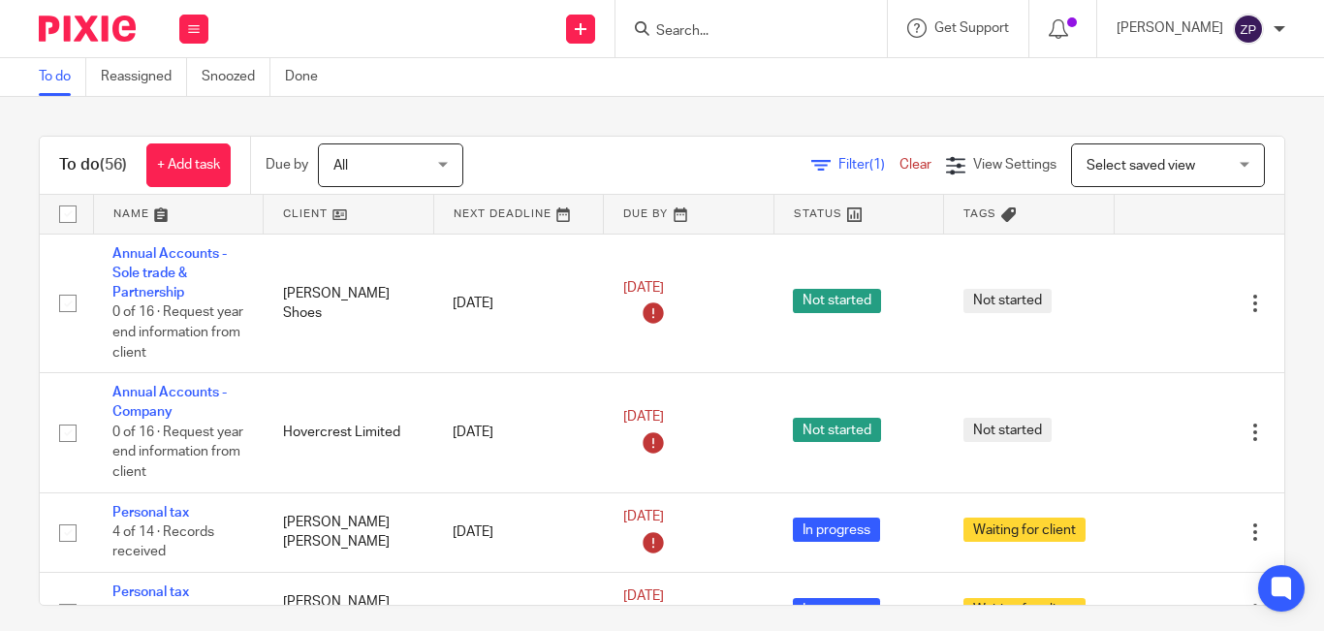
click at [627, 115] on div "To do (56) + Add task Due by All All Today Tomorrow This week Next week This mo…" at bounding box center [662, 364] width 1324 height 534
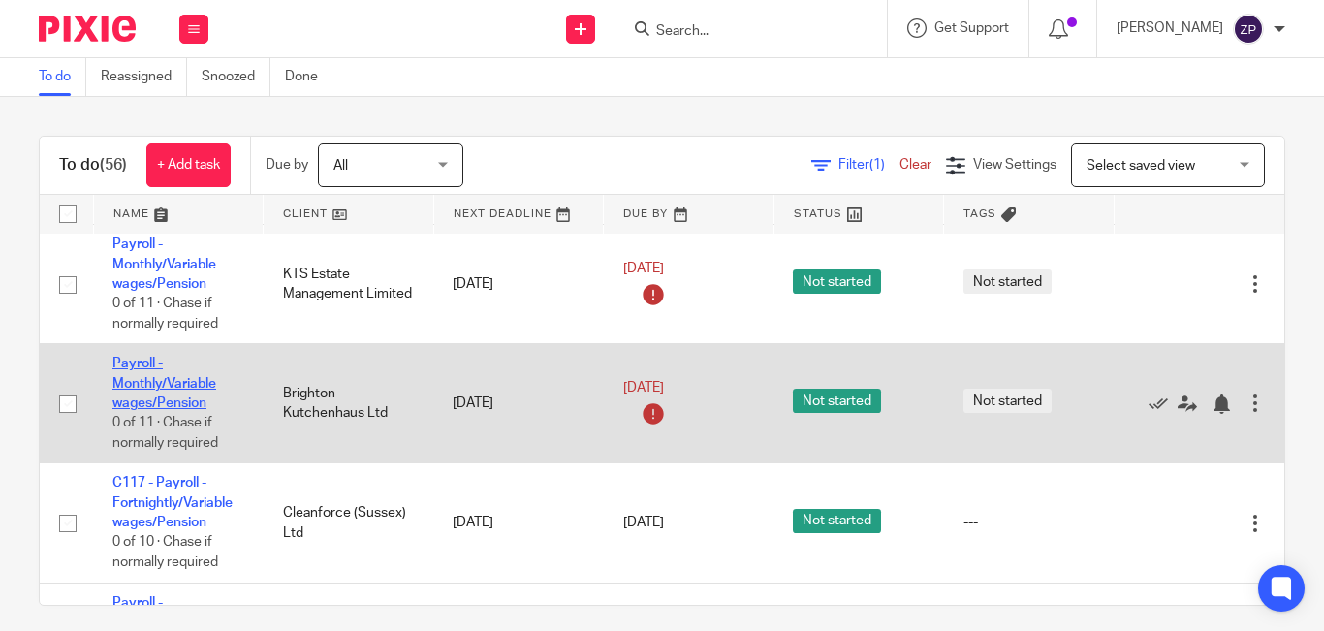
click at [143, 370] on link "Payroll - Monthly/Variable wages/Pension" at bounding box center [164, 383] width 104 height 53
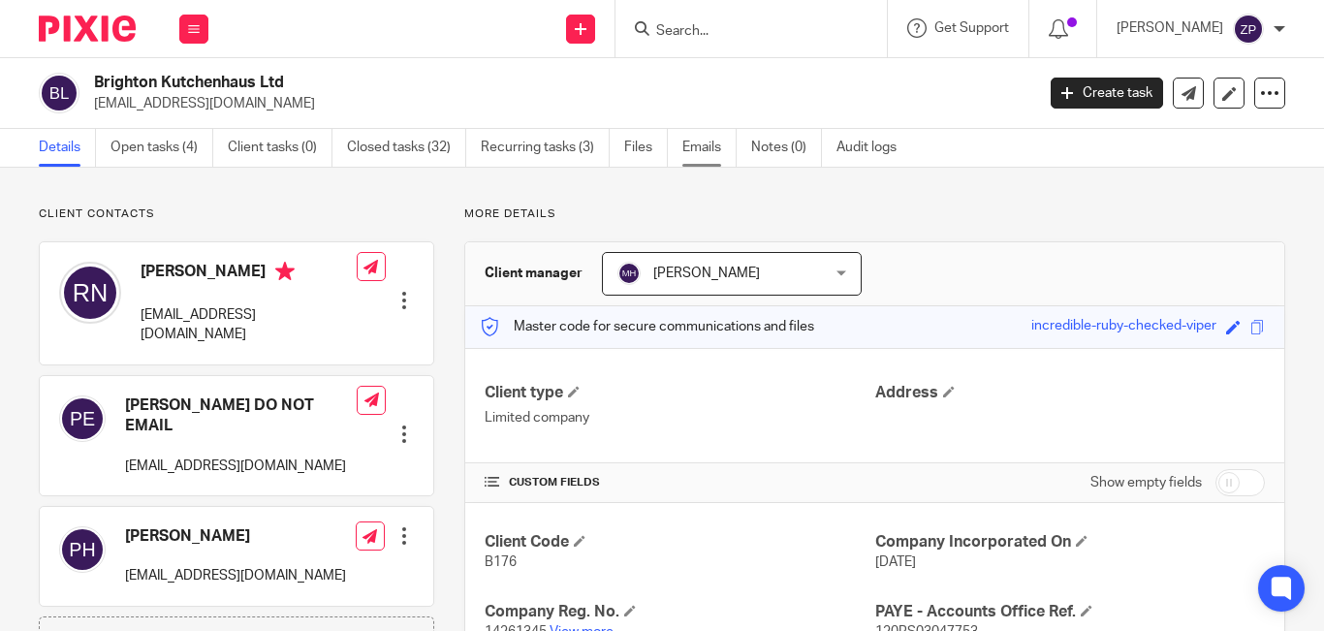
click at [699, 159] on link "Emails" at bounding box center [709, 148] width 54 height 38
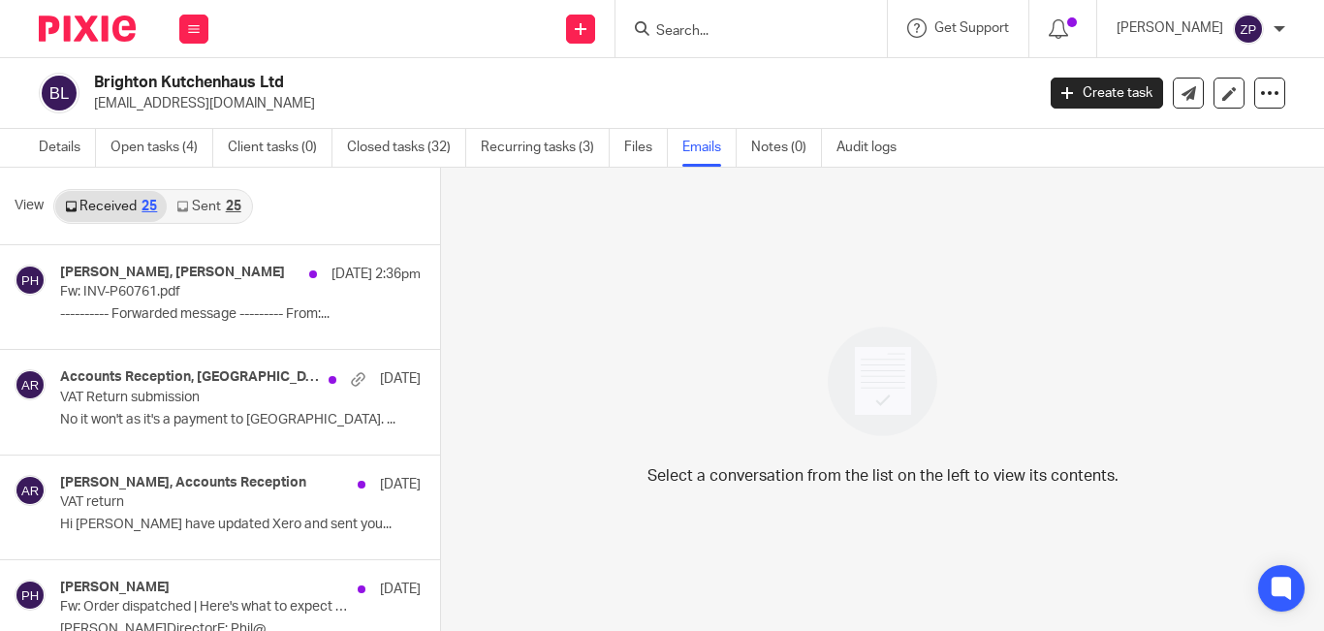
click at [192, 211] on link "Sent 25" at bounding box center [208, 206] width 83 height 31
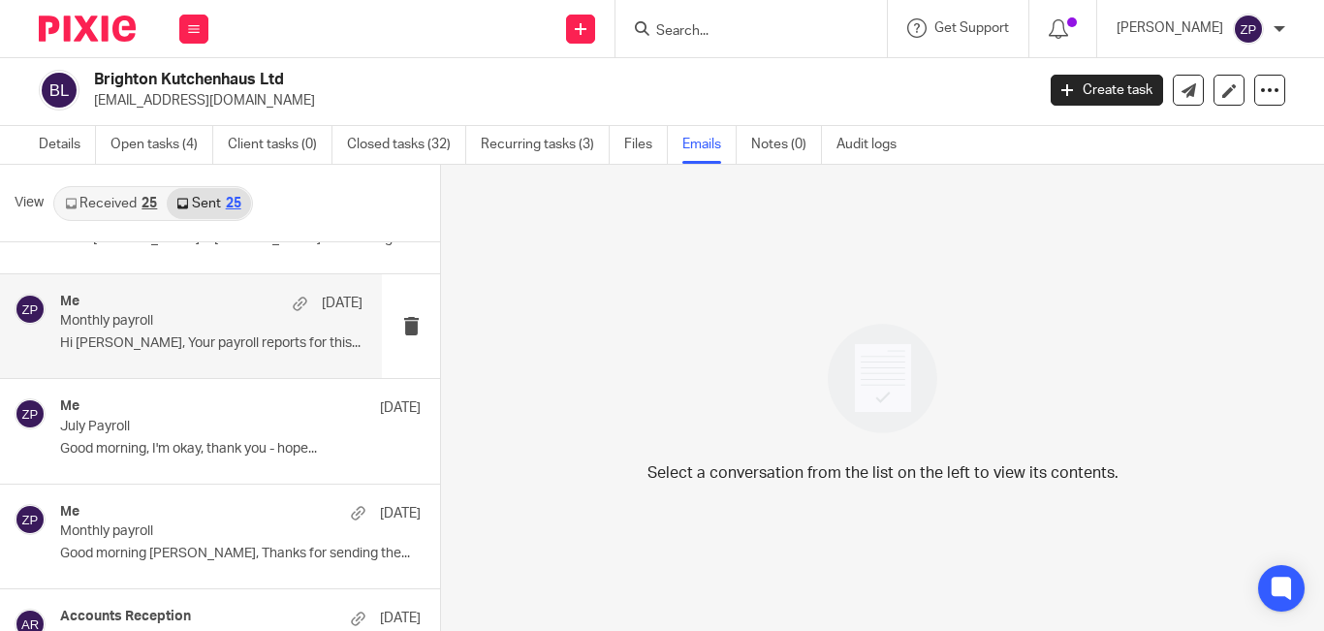
scroll to position [291, 0]
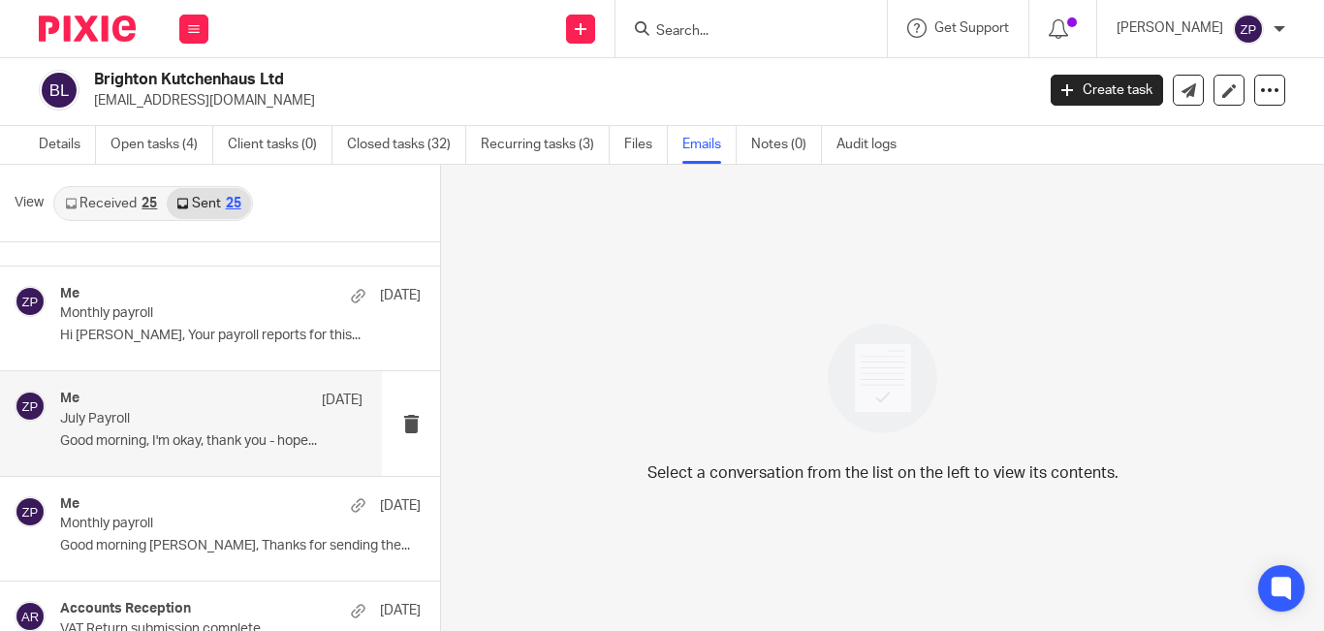
click at [126, 439] on p "Good morning, I'm okay, thank you - hope..." at bounding box center [211, 441] width 302 height 16
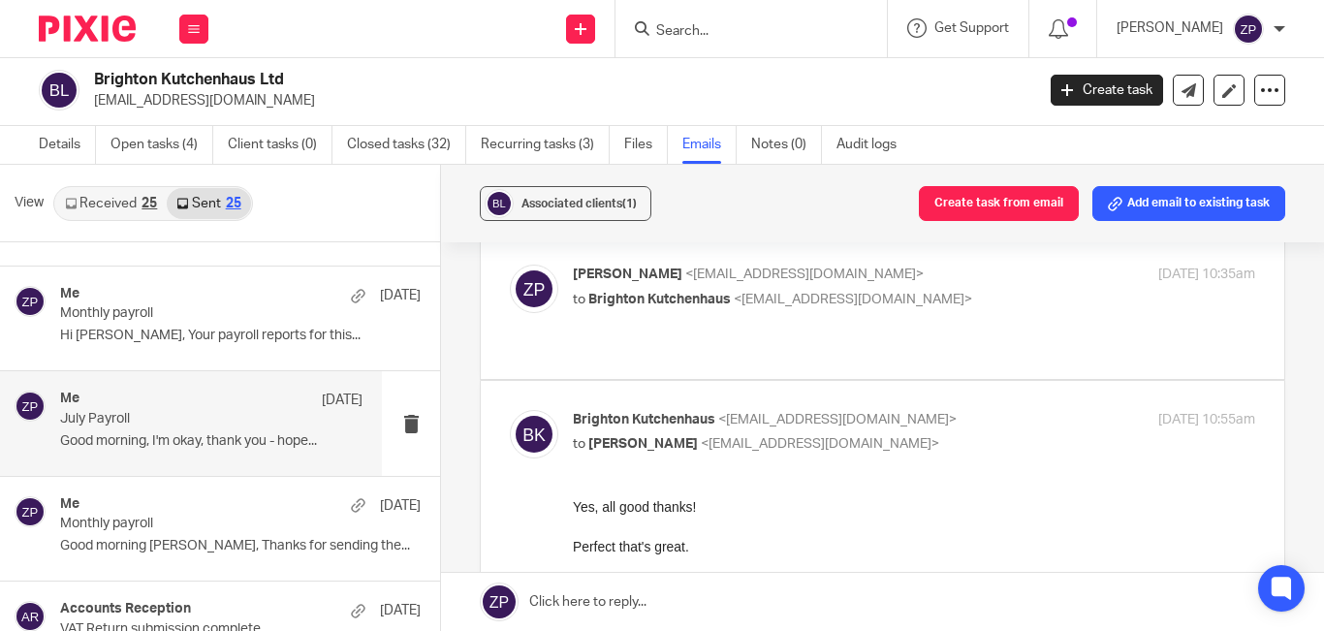
scroll to position [194, 0]
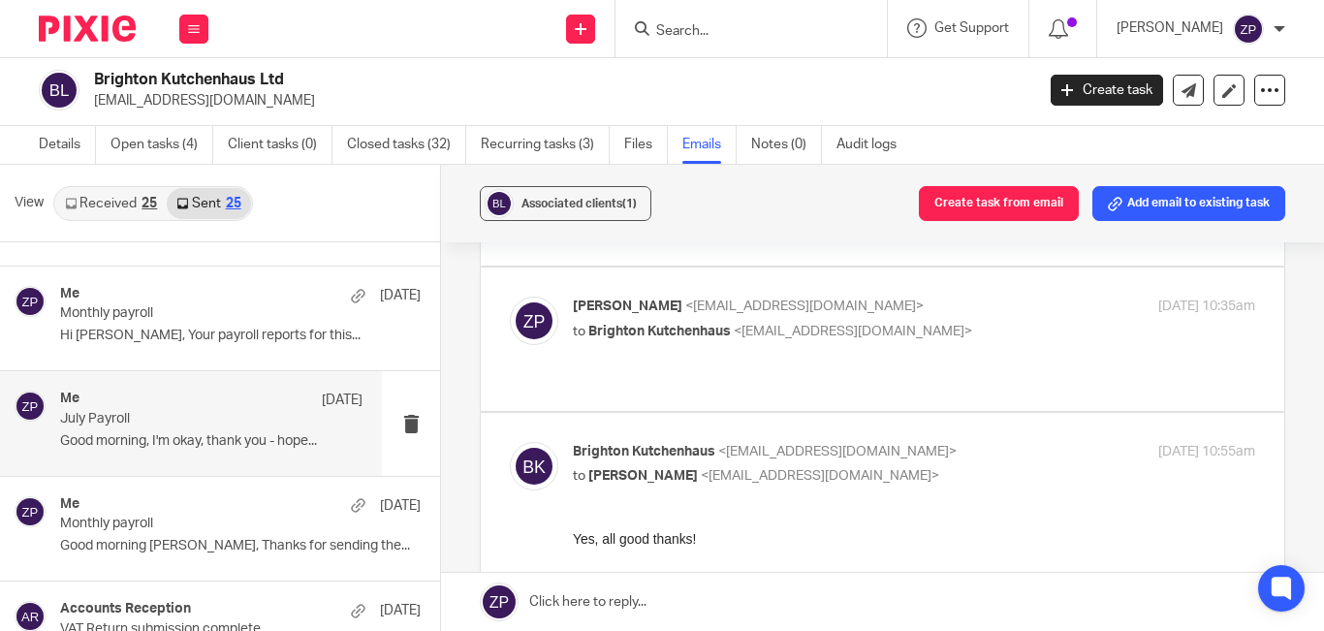
click at [697, 338] on div "Zoe Payne <zoe@boldenandlong.co.uk> to Brighton Kutchenhaus <brightonkutchenhau…" at bounding box center [882, 339] width 745 height 84
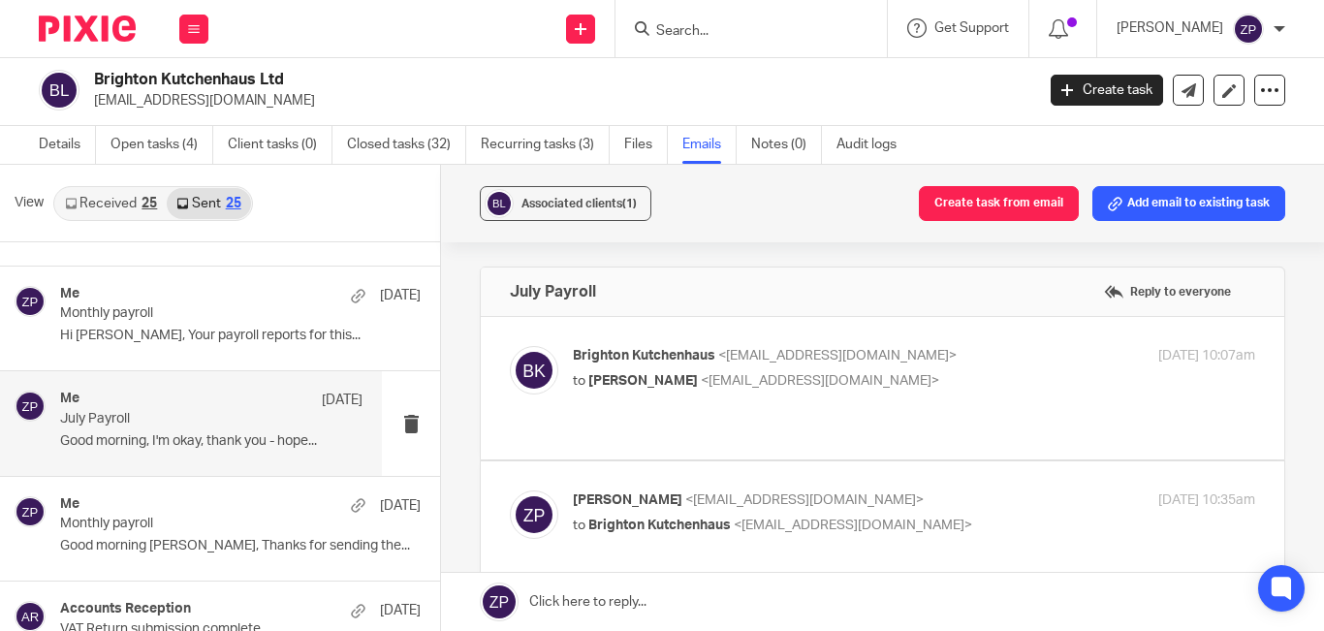
click at [736, 333] on label at bounding box center [882, 388] width 803 height 142
click at [510, 345] on input "checkbox" at bounding box center [509, 345] width 1 height 1
checkbox input "true"
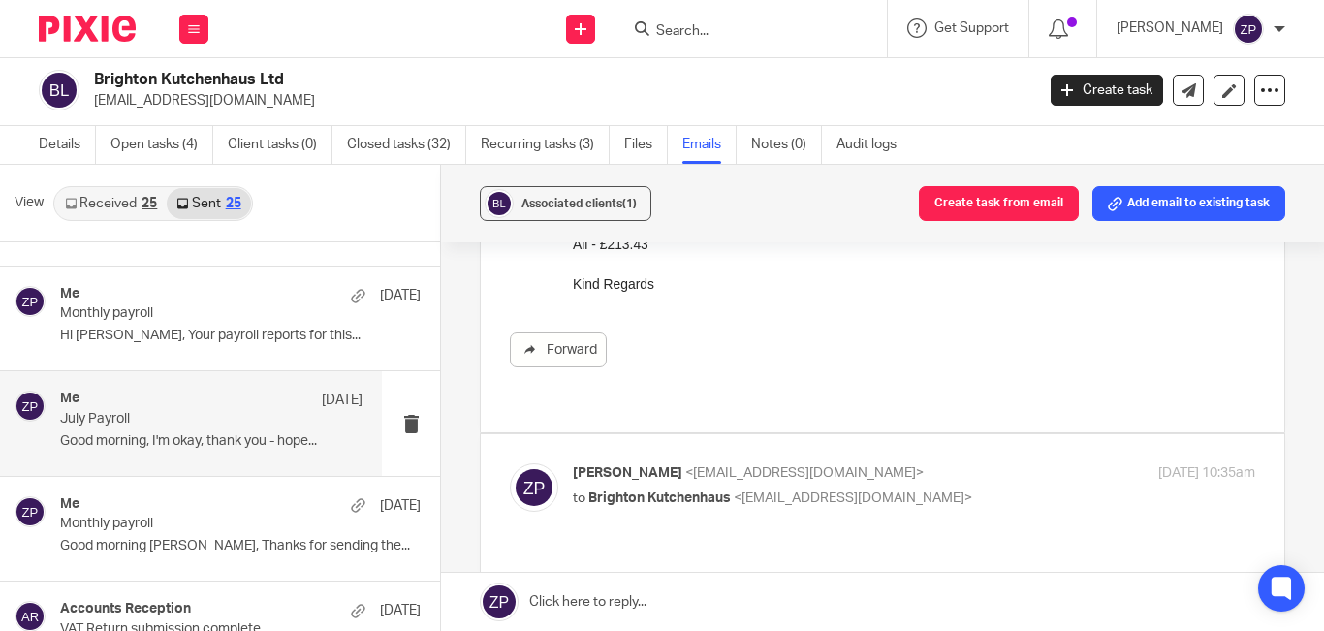
scroll to position [388, 0]
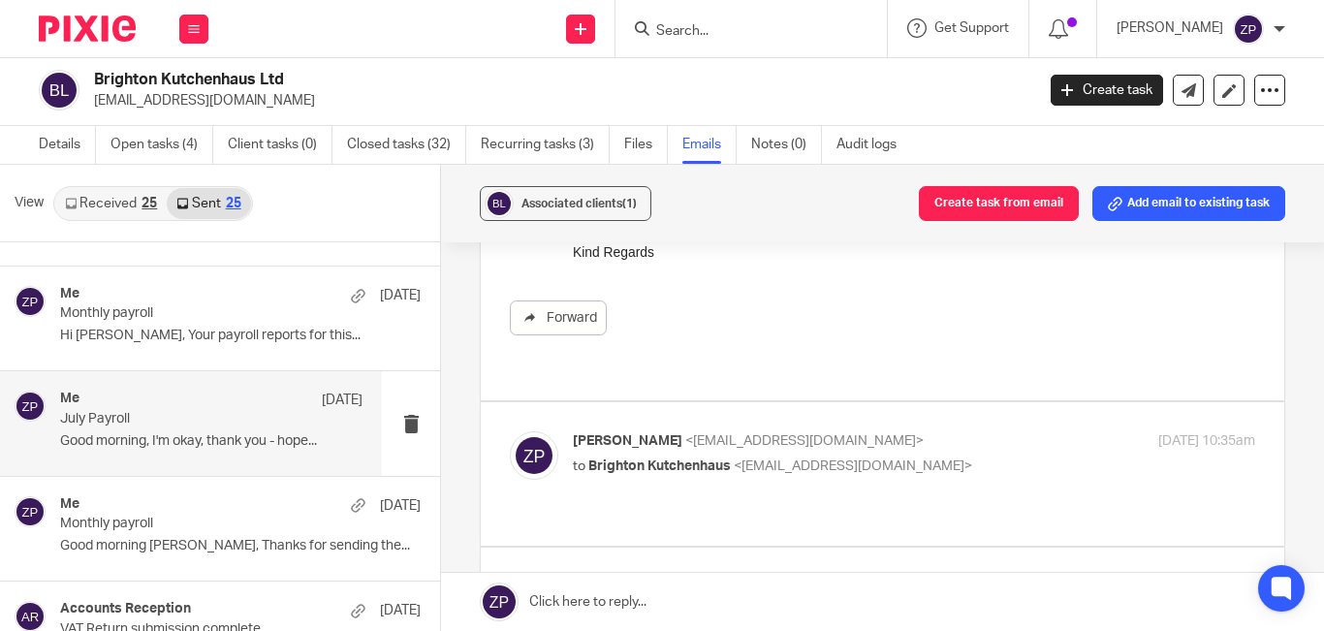
click at [716, 402] on label at bounding box center [882, 473] width 803 height 142
click at [510, 430] on input "checkbox" at bounding box center [509, 430] width 1 height 1
checkbox input "true"
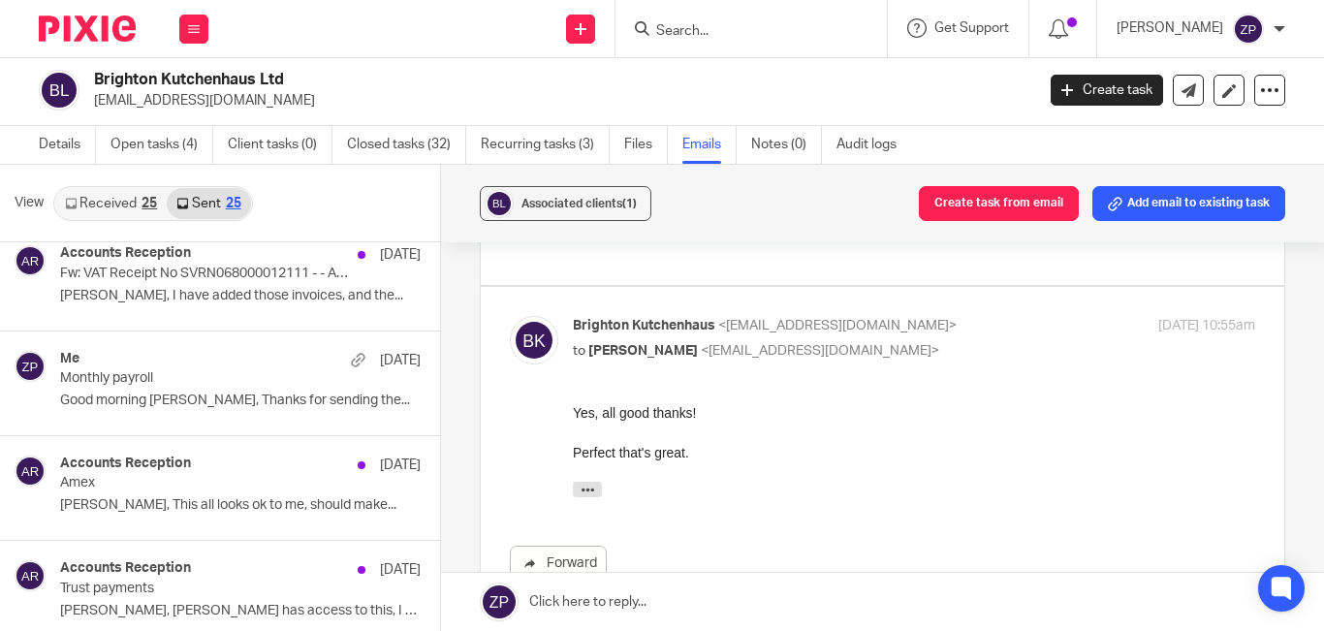
scroll to position [969, 0]
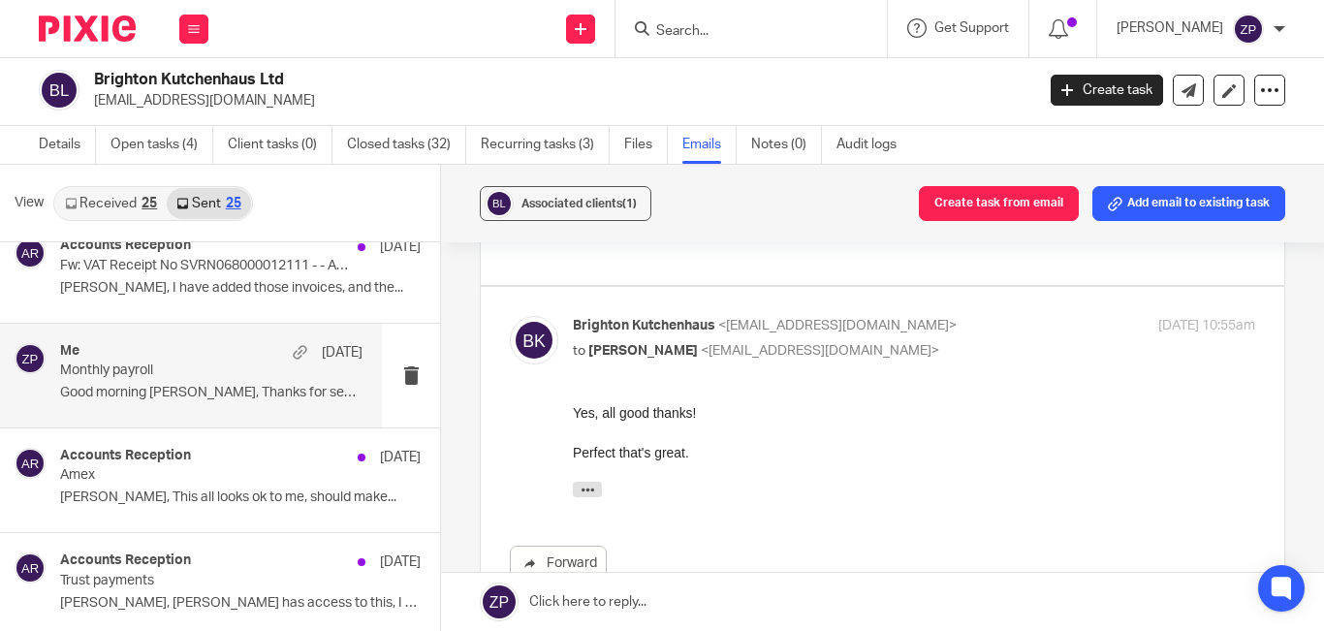
click at [142, 391] on p "Good morning Phil, Thanks for sending the..." at bounding box center [211, 393] width 302 height 16
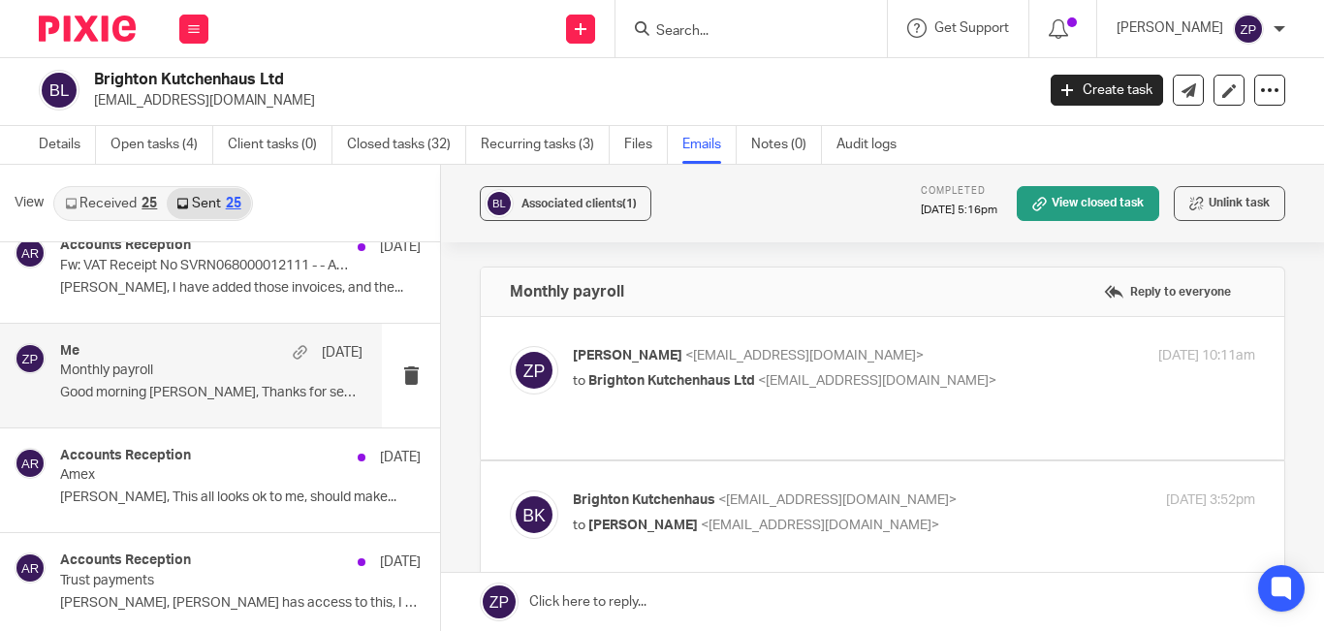
scroll to position [0, 0]
click at [804, 337] on label at bounding box center [882, 388] width 803 height 142
click at [510, 345] on input "checkbox" at bounding box center [509, 345] width 1 height 1
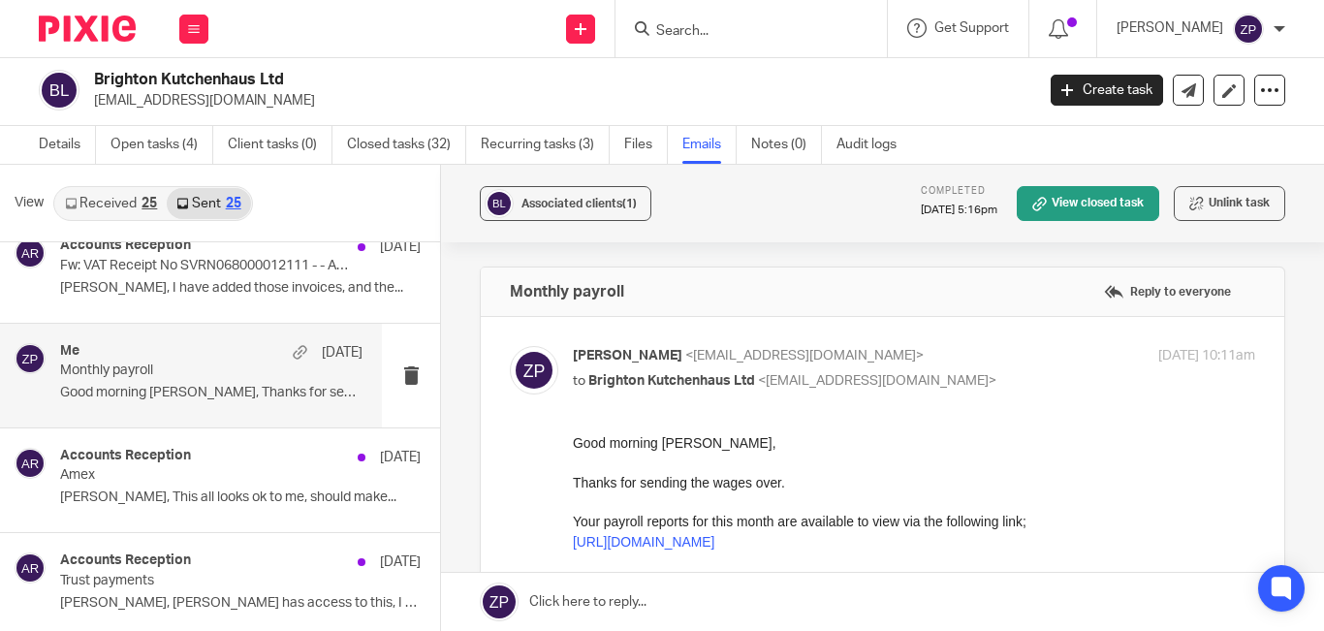
click at [804, 337] on label at bounding box center [882, 641] width 803 height 649
click at [510, 345] on input "checkbox" at bounding box center [509, 345] width 1 height 1
checkbox input "false"
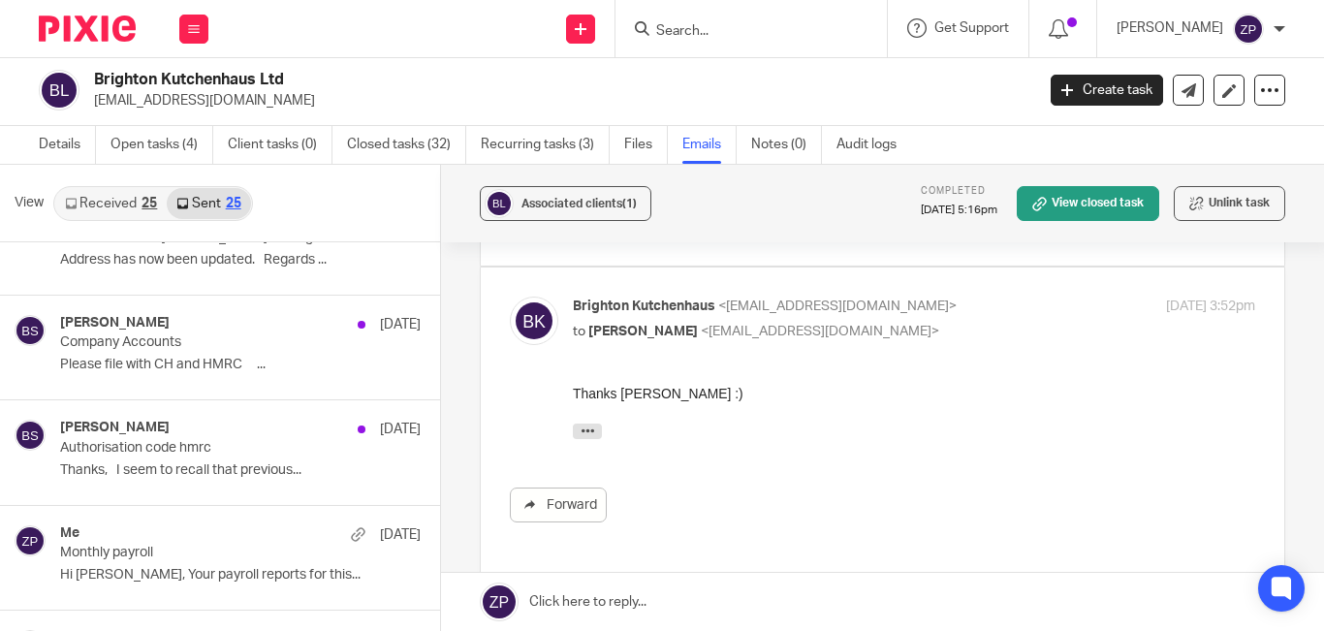
scroll to position [2035, 0]
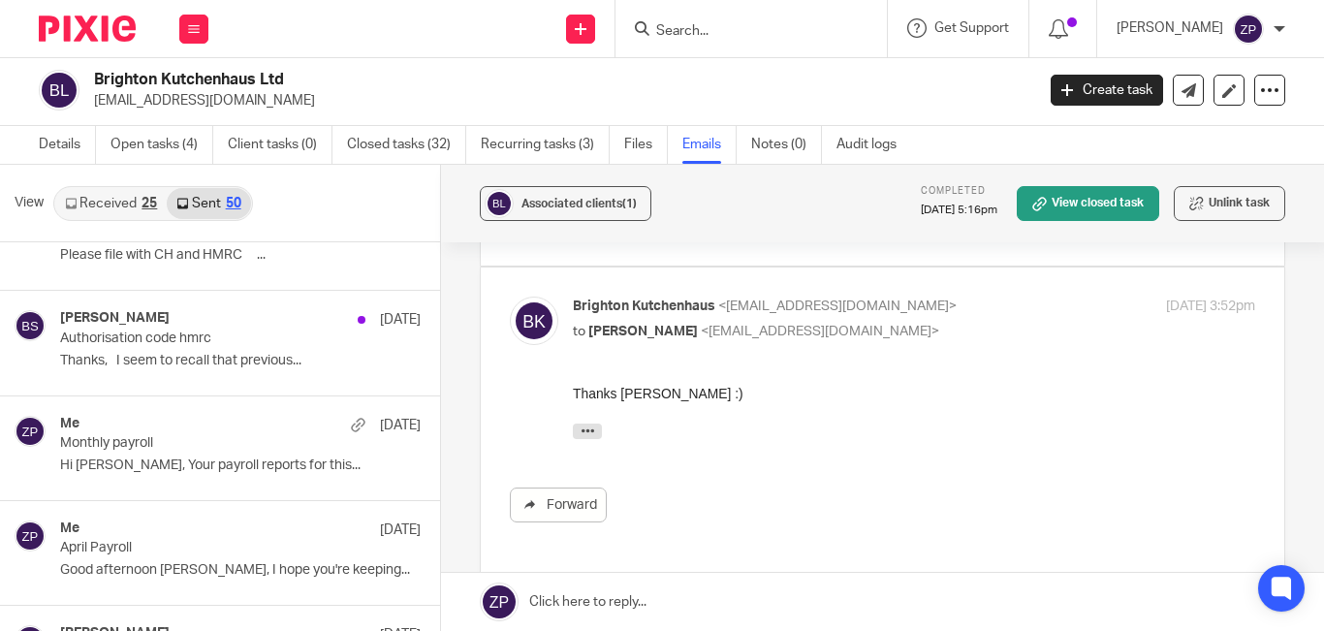
click at [755, 47] on div at bounding box center [750, 28] width 271 height 57
click at [750, 34] on input "Search" at bounding box center [741, 31] width 174 height 17
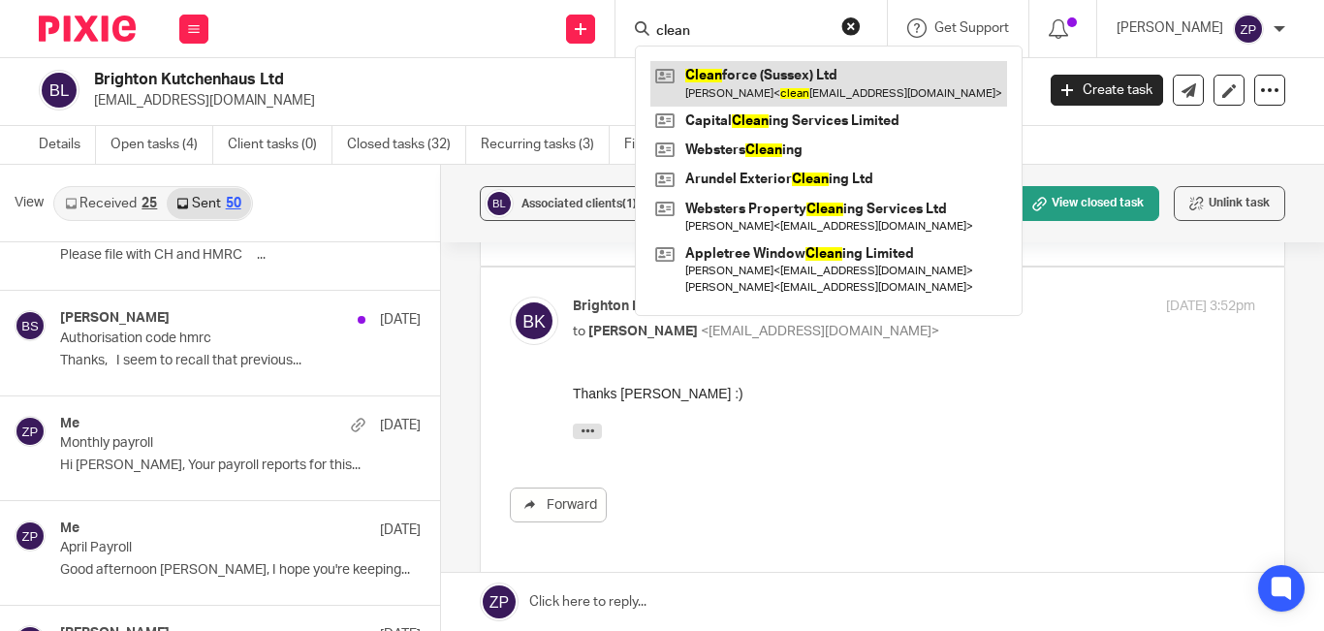
type input "clean"
click at [784, 73] on link at bounding box center [828, 83] width 357 height 45
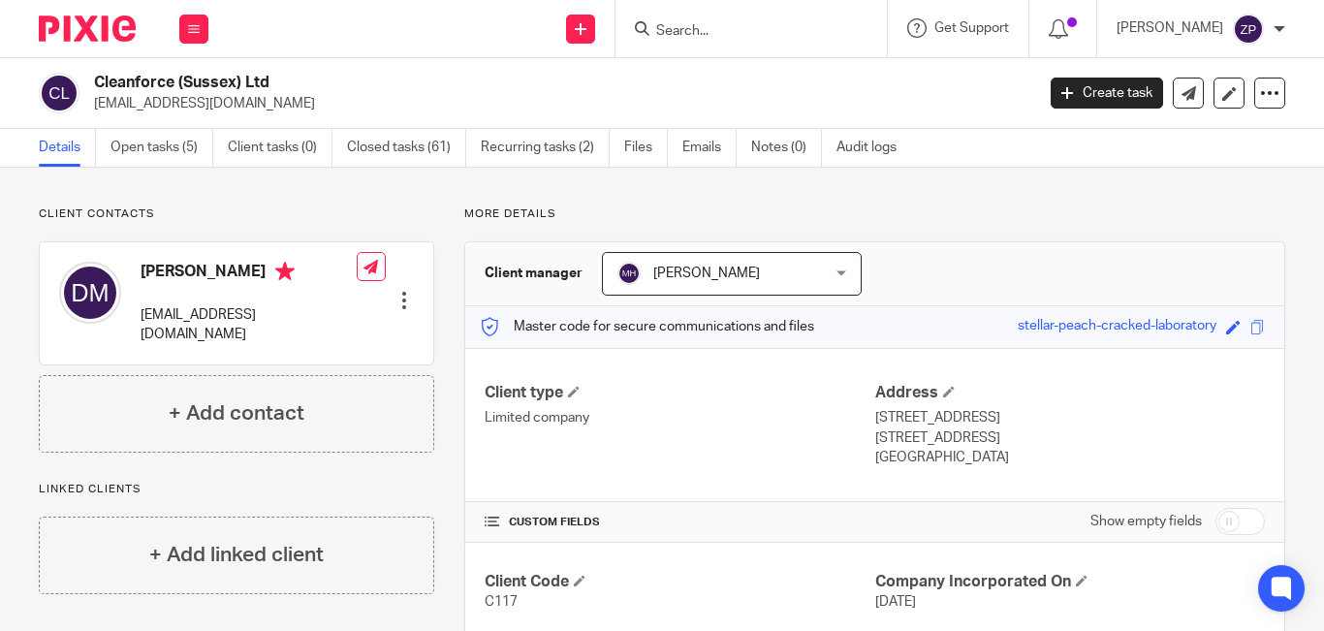
click at [725, 29] on input "Search" at bounding box center [741, 31] width 174 height 17
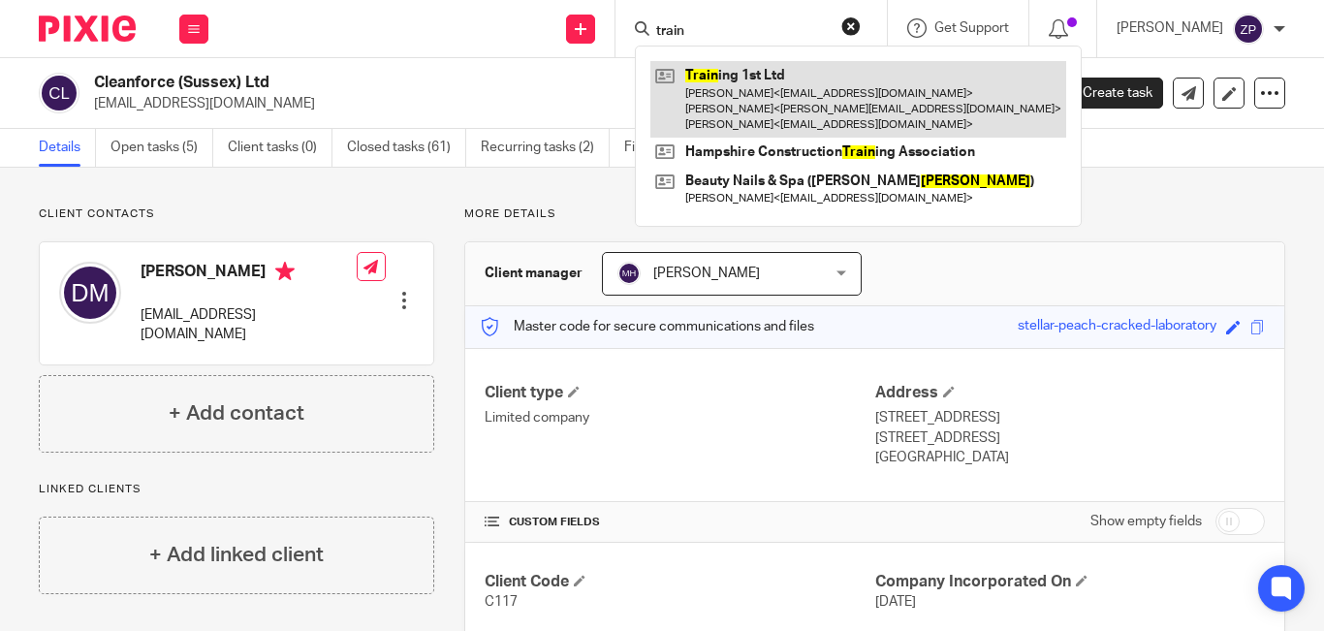
type input "train"
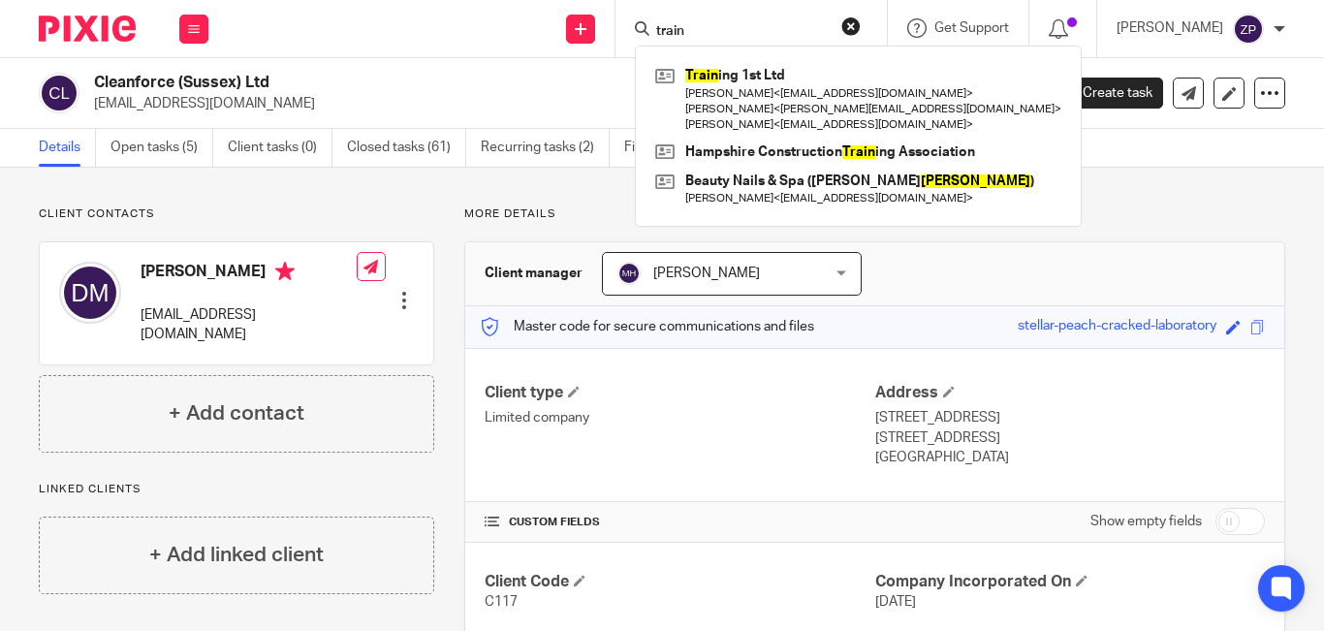
click at [387, 219] on p "Client contacts" at bounding box center [236, 214] width 395 height 16
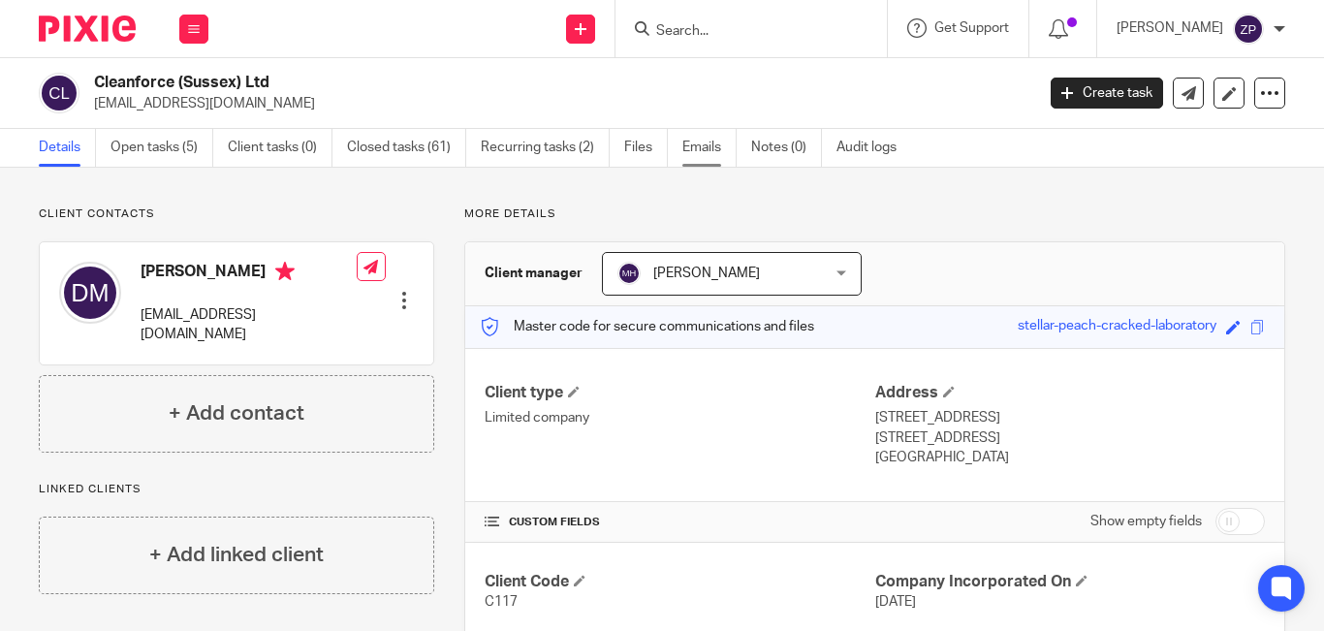
click at [695, 156] on link "Emails" at bounding box center [709, 148] width 54 height 38
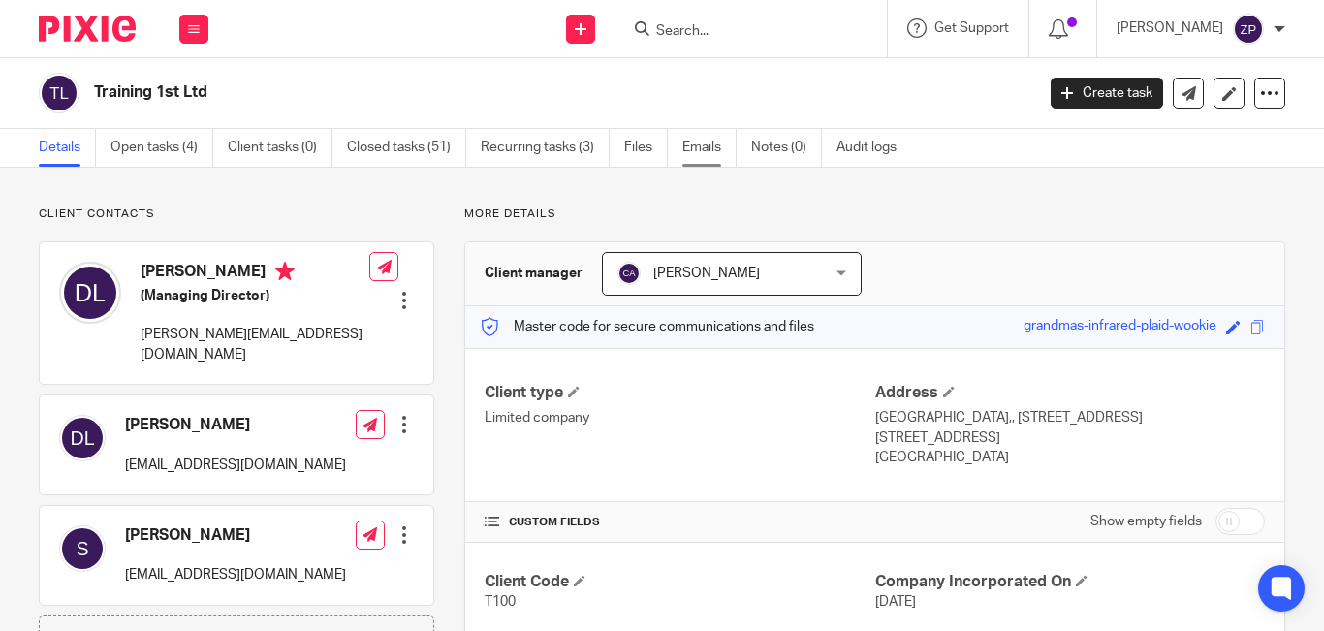
click at [691, 151] on link "Emails" at bounding box center [709, 148] width 54 height 38
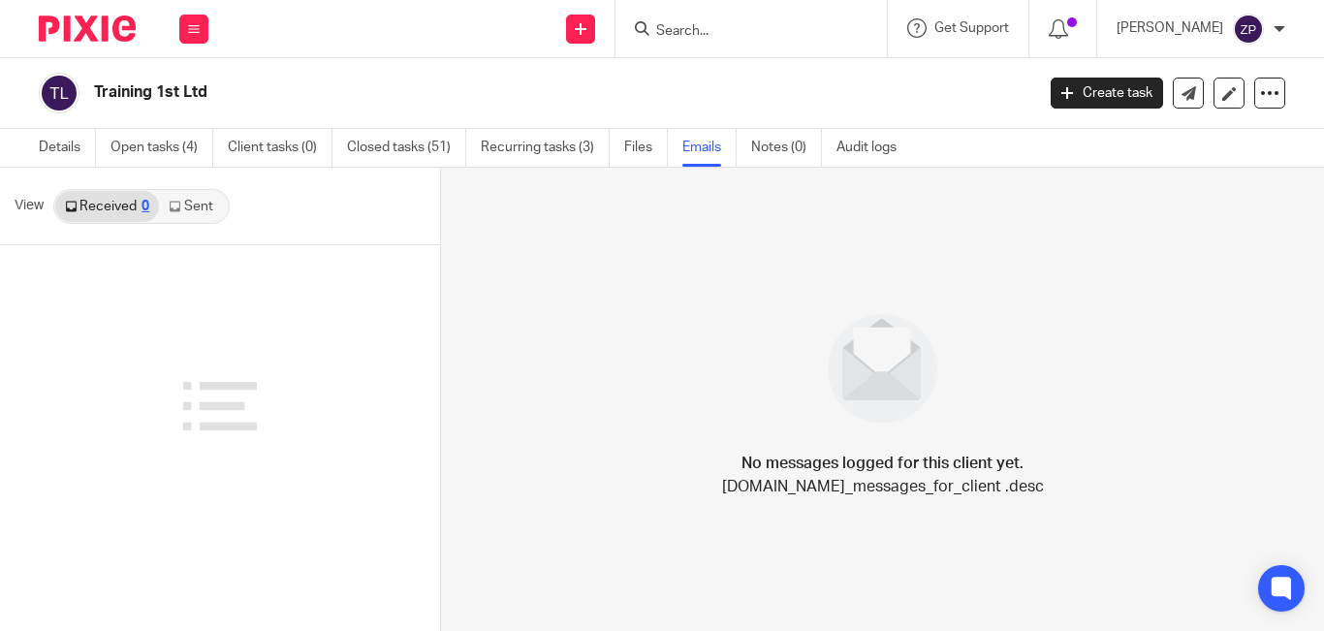
click at [201, 203] on link "Sent" at bounding box center [193, 206] width 68 height 31
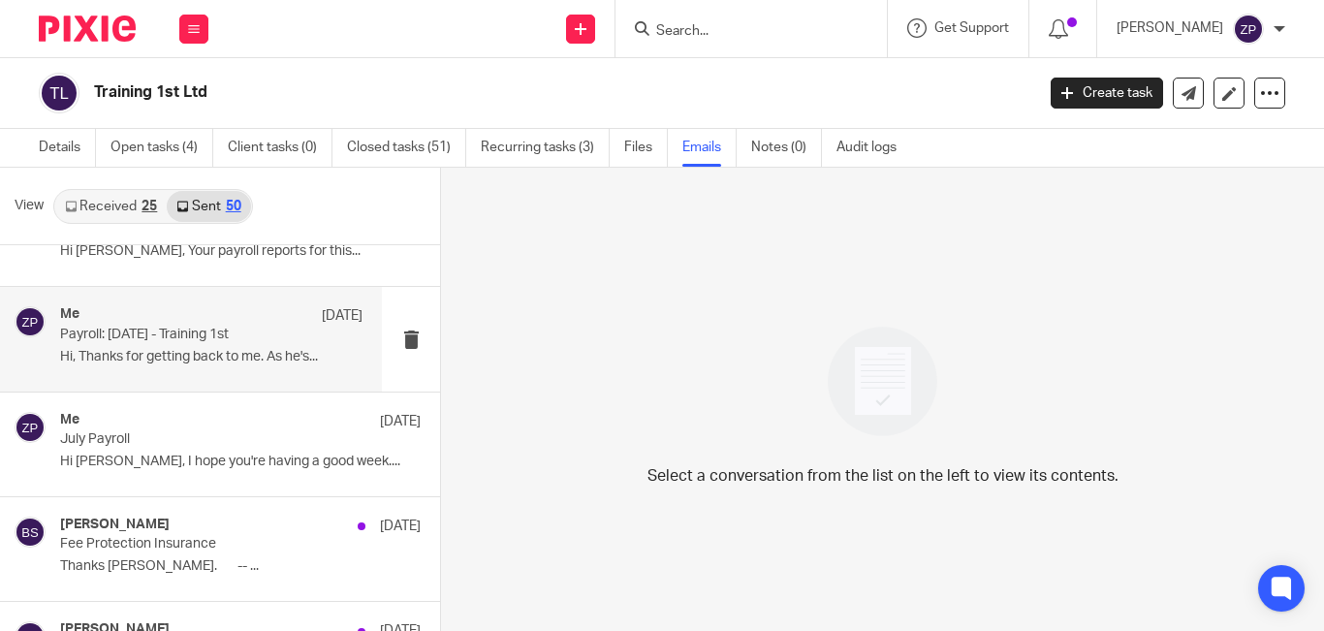
scroll to position [97, 0]
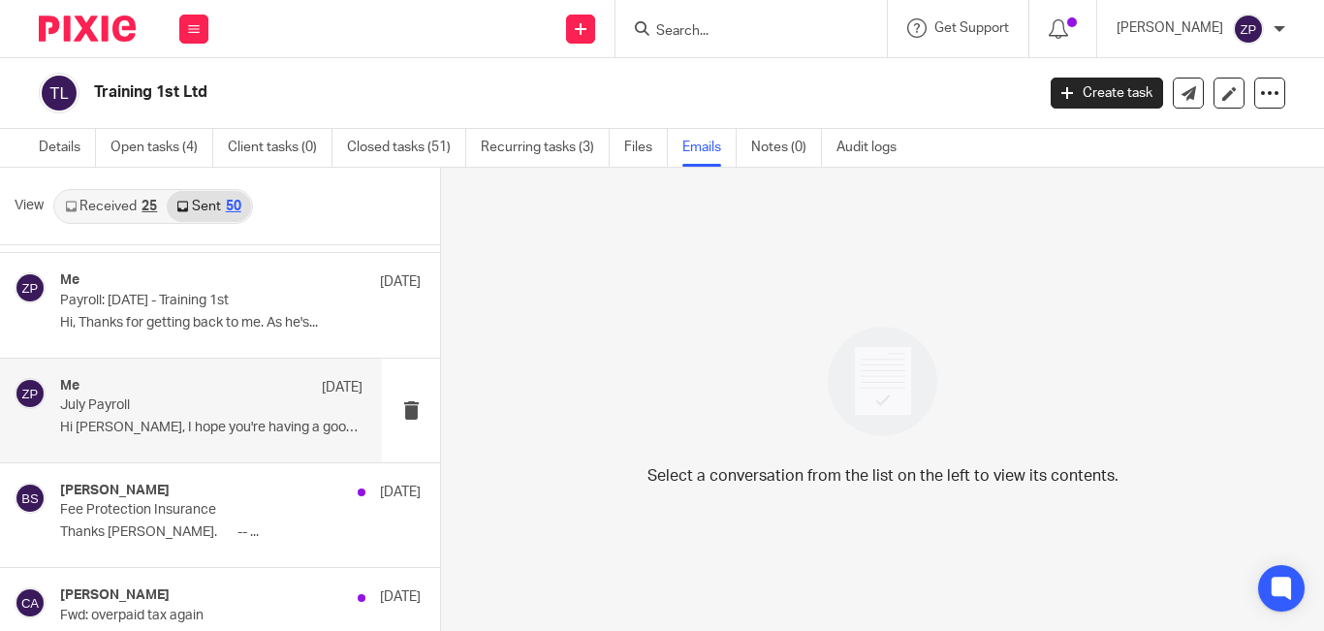
click at [162, 410] on p "July Payroll" at bounding box center [181, 405] width 242 height 16
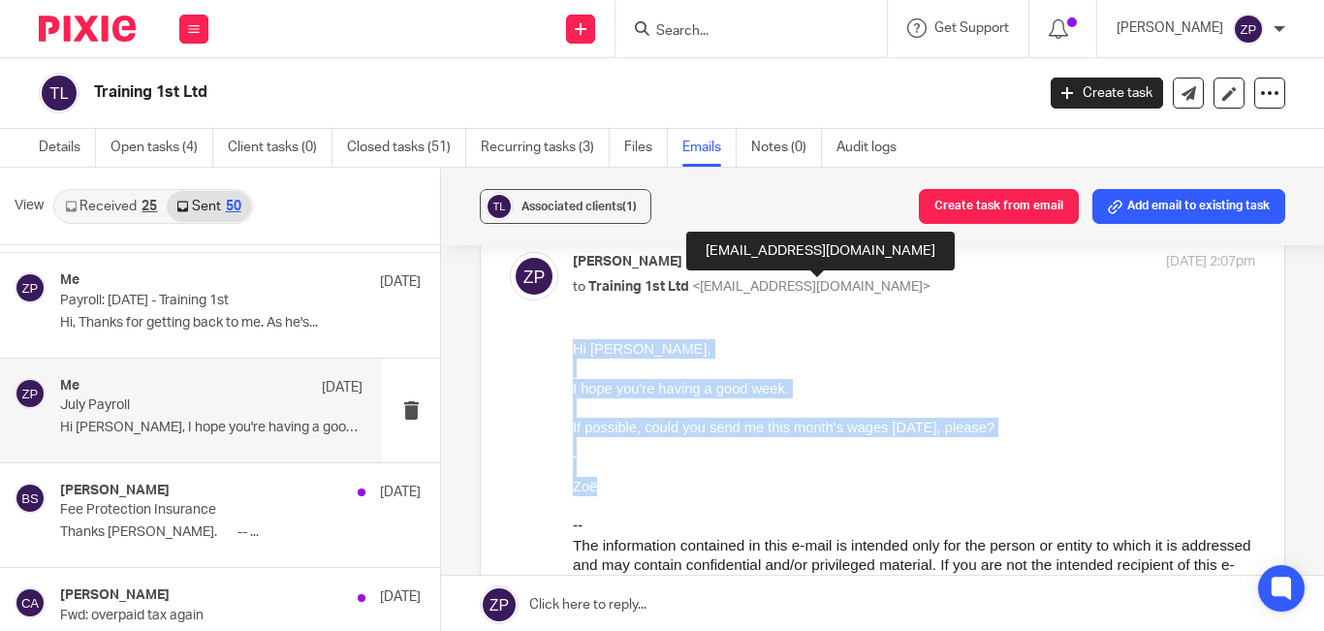
drag, startPoint x: 595, startPoint y: 492, endPoint x: 1122, endPoint y: 688, distance: 562.3
click html "Hi David, I hope you're having a good week. If possible, could you send me this…"
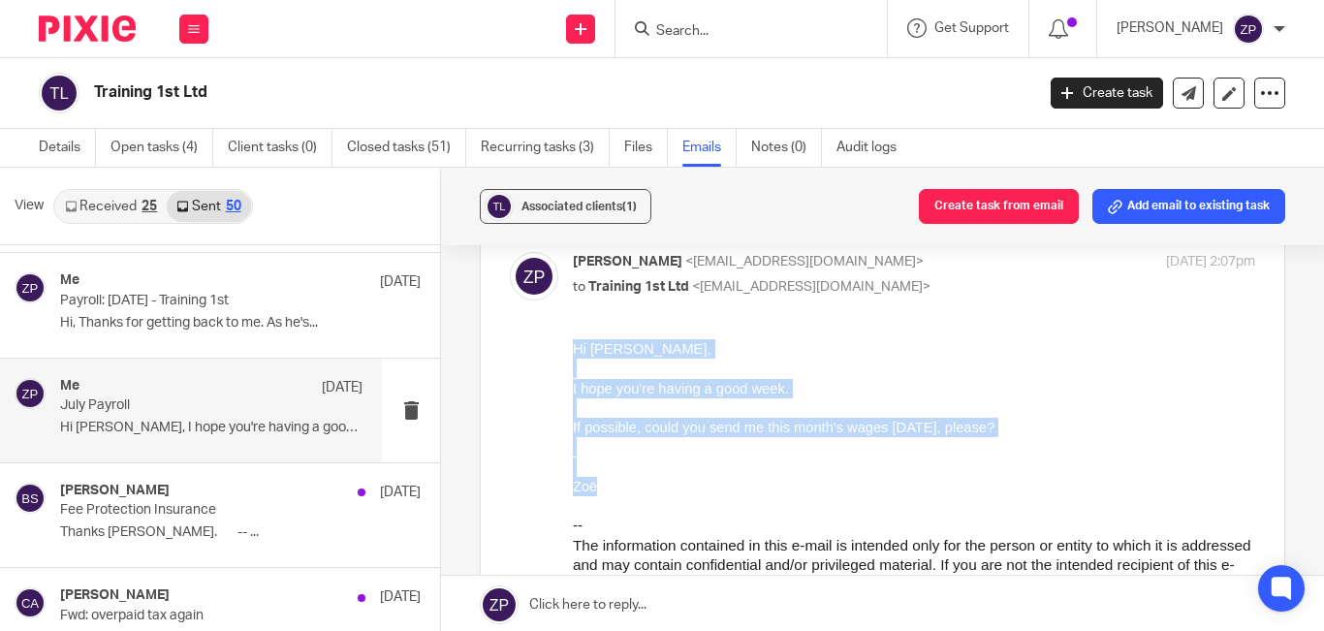
copy div "Hi David, I hope you're having a good week. If possible, could you send me this…"
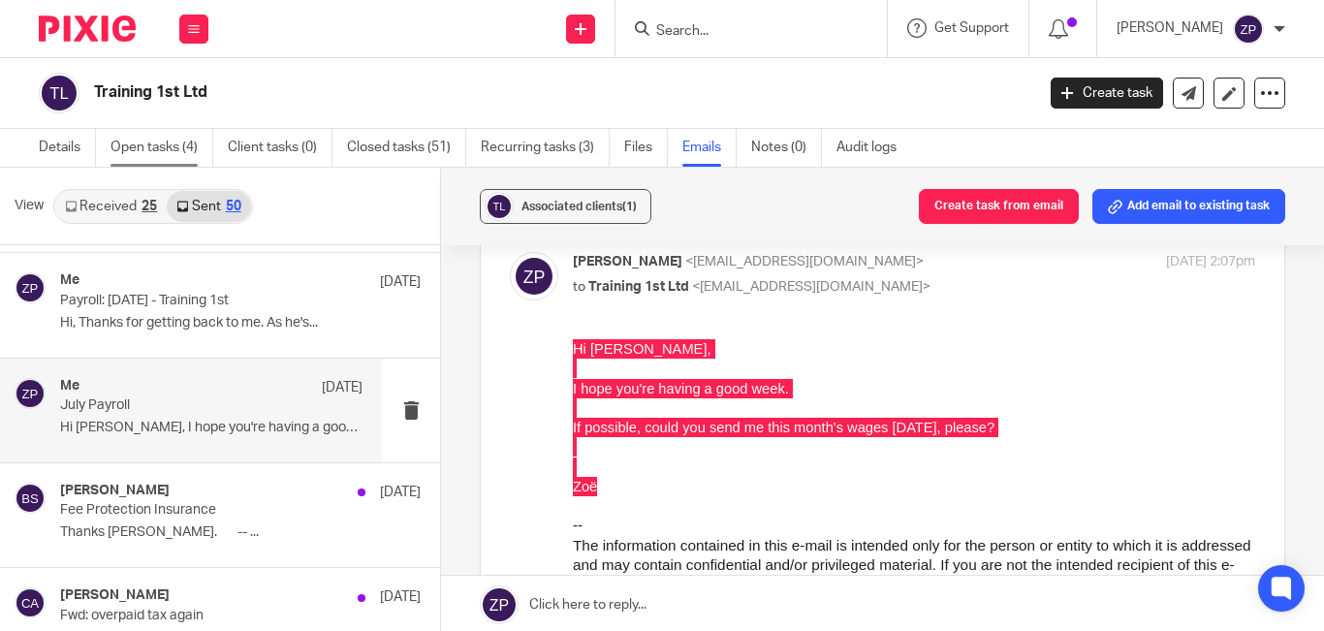
click at [146, 143] on link "Open tasks (4)" at bounding box center [161, 148] width 103 height 38
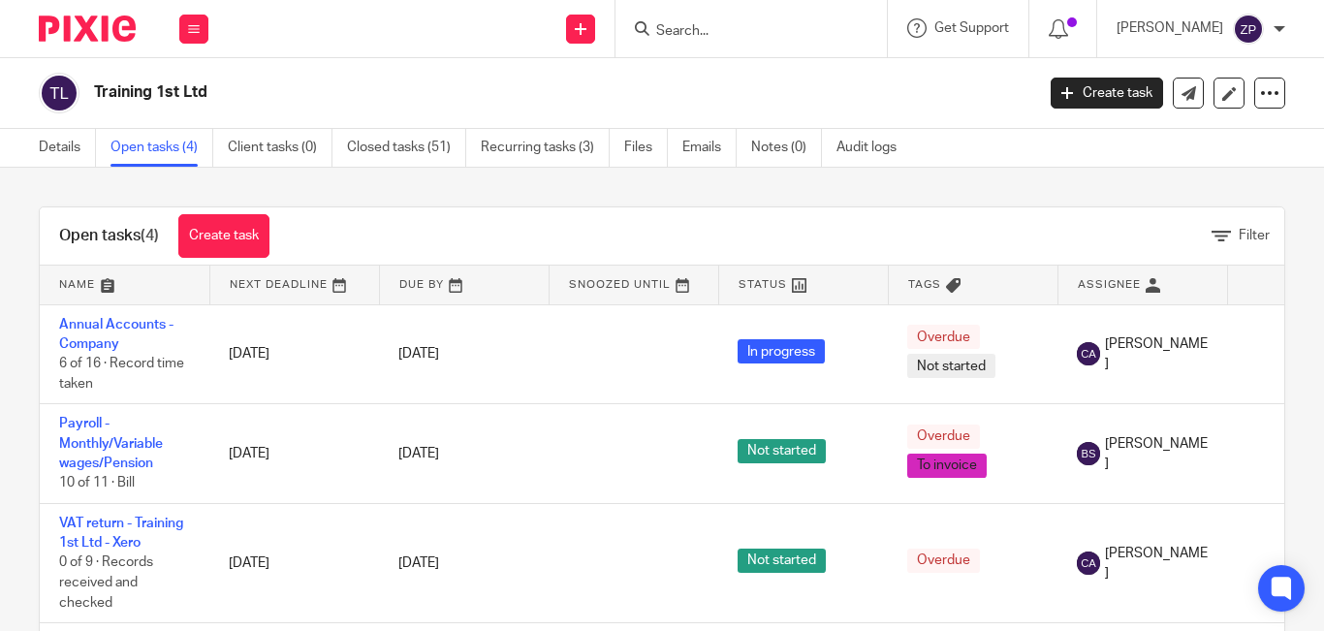
click at [116, 29] on img at bounding box center [87, 29] width 97 height 26
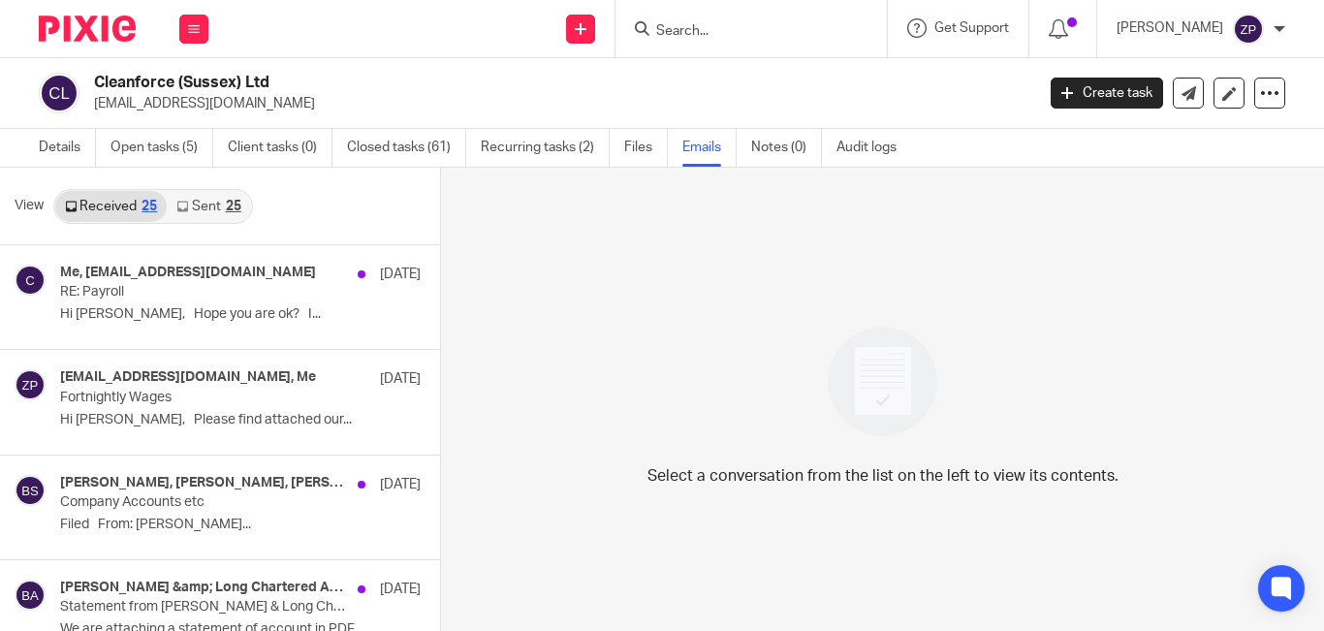
click at [199, 202] on link "Sent 25" at bounding box center [208, 206] width 83 height 31
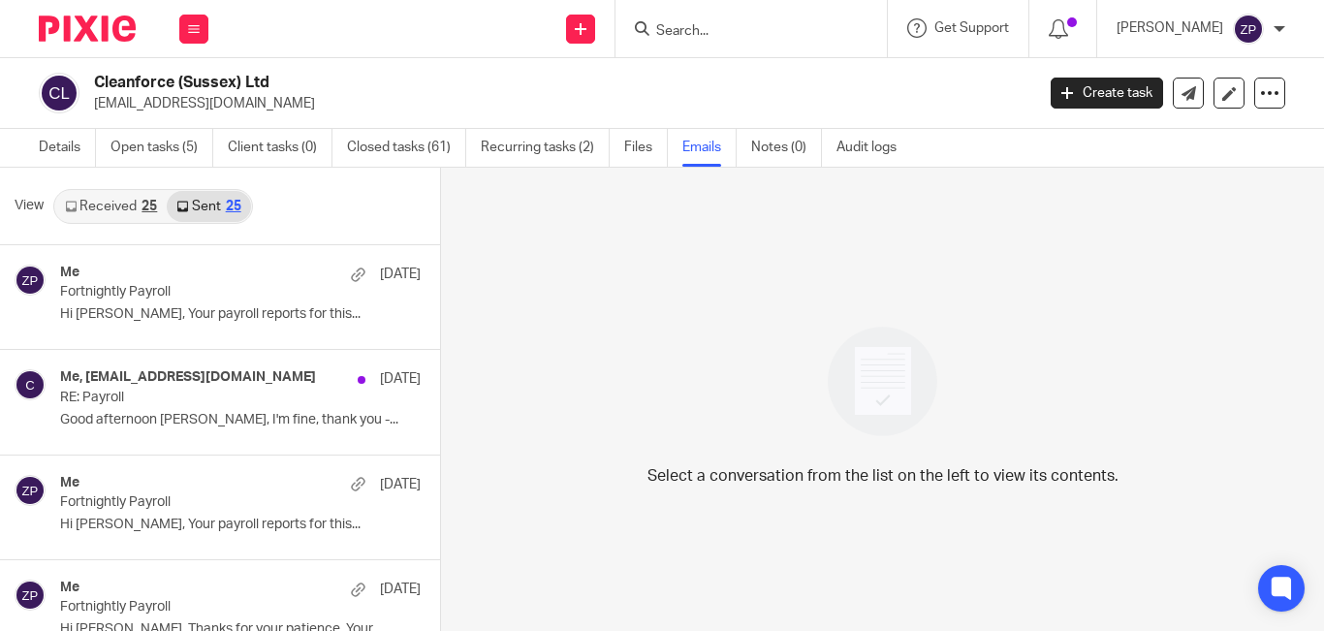
scroll to position [3, 0]
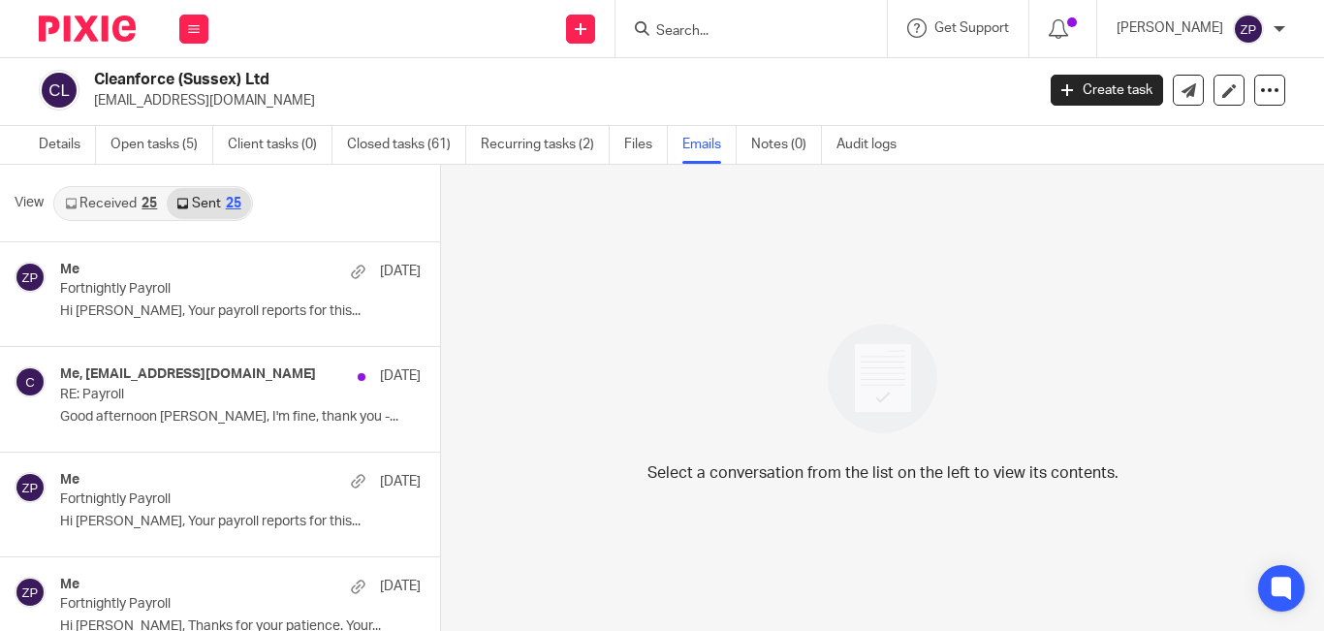
click at [136, 204] on link "Received 25" at bounding box center [110, 203] width 111 height 31
